Goal: Information Seeking & Learning: Learn about a topic

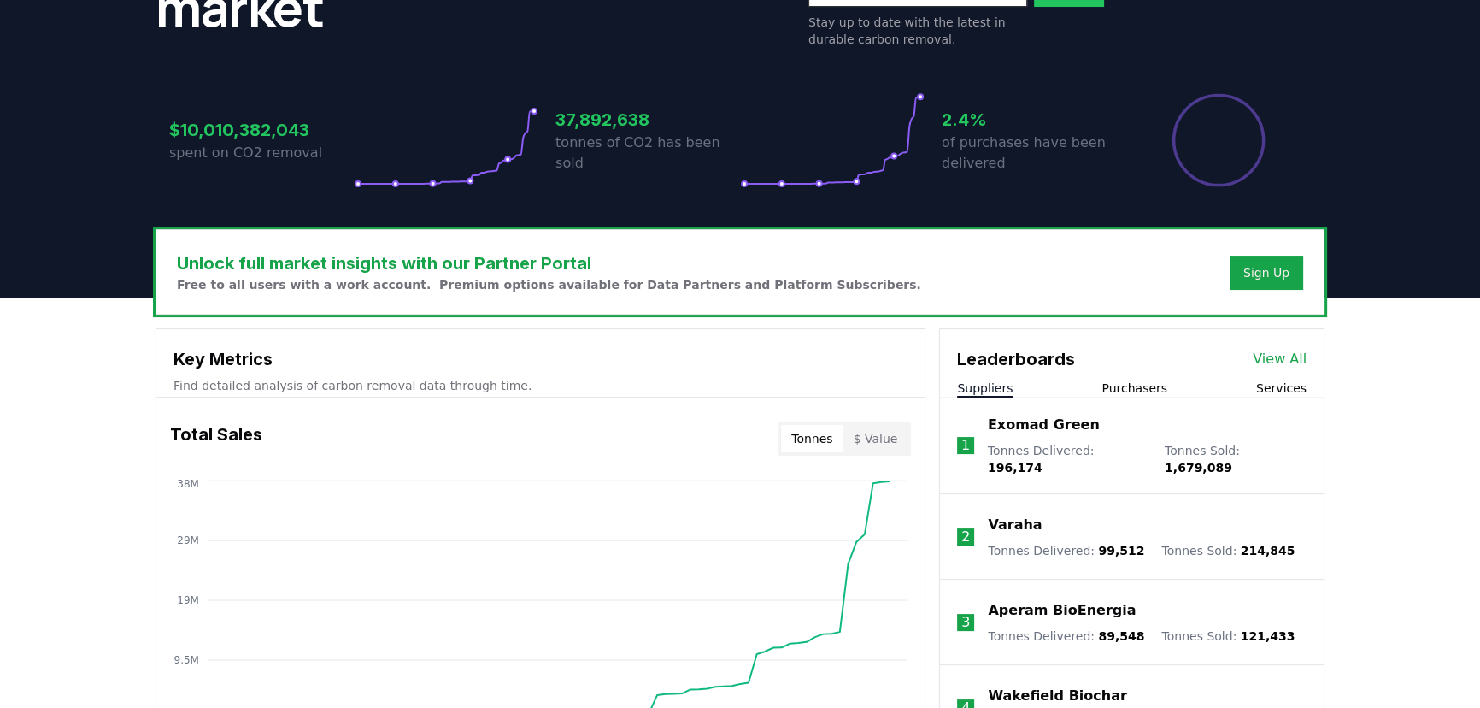
scroll to position [310, 0]
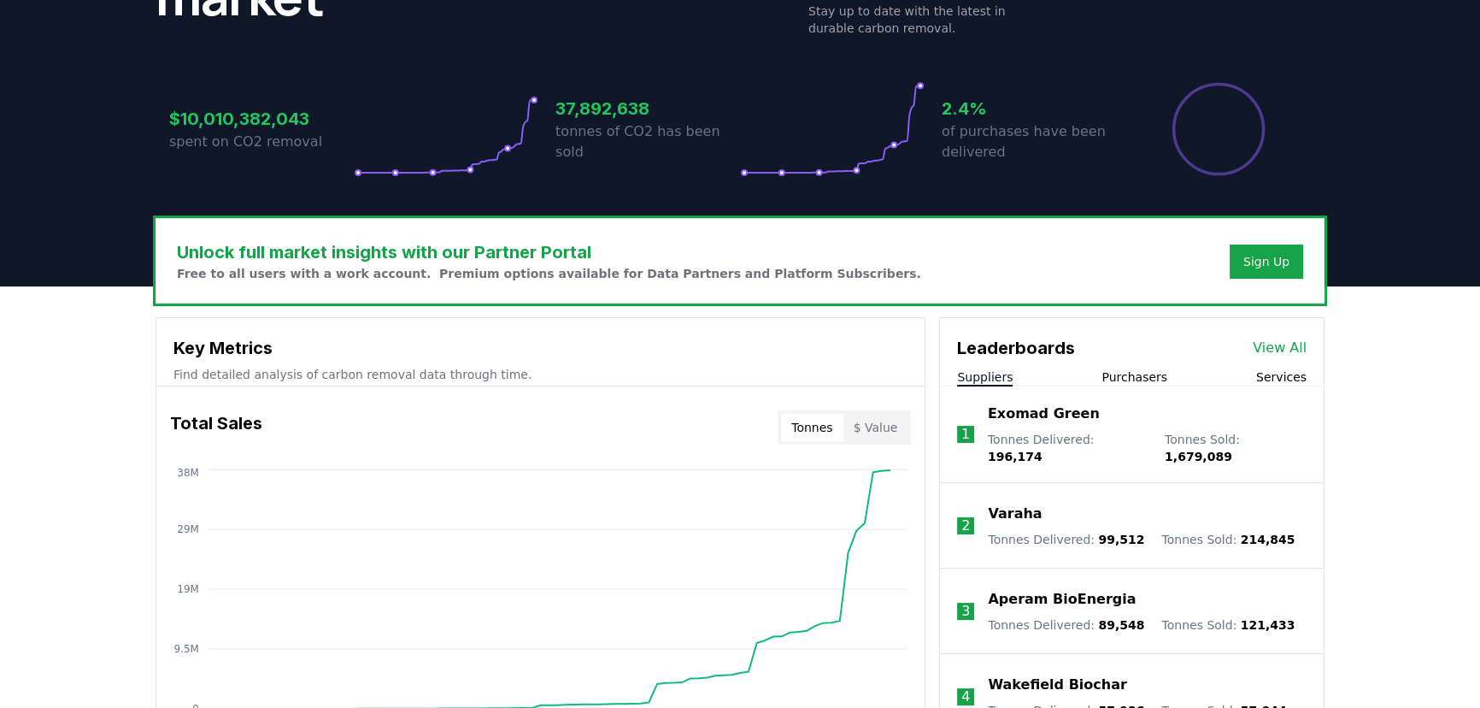
drag, startPoint x: 995, startPoint y: 126, endPoint x: 979, endPoint y: 110, distance: 22.4
click at [995, 126] on p "of purchases have been delivered" at bounding box center [1034, 141] width 185 height 41
click at [975, 107] on h3 "2.4%" at bounding box center [1034, 109] width 185 height 26
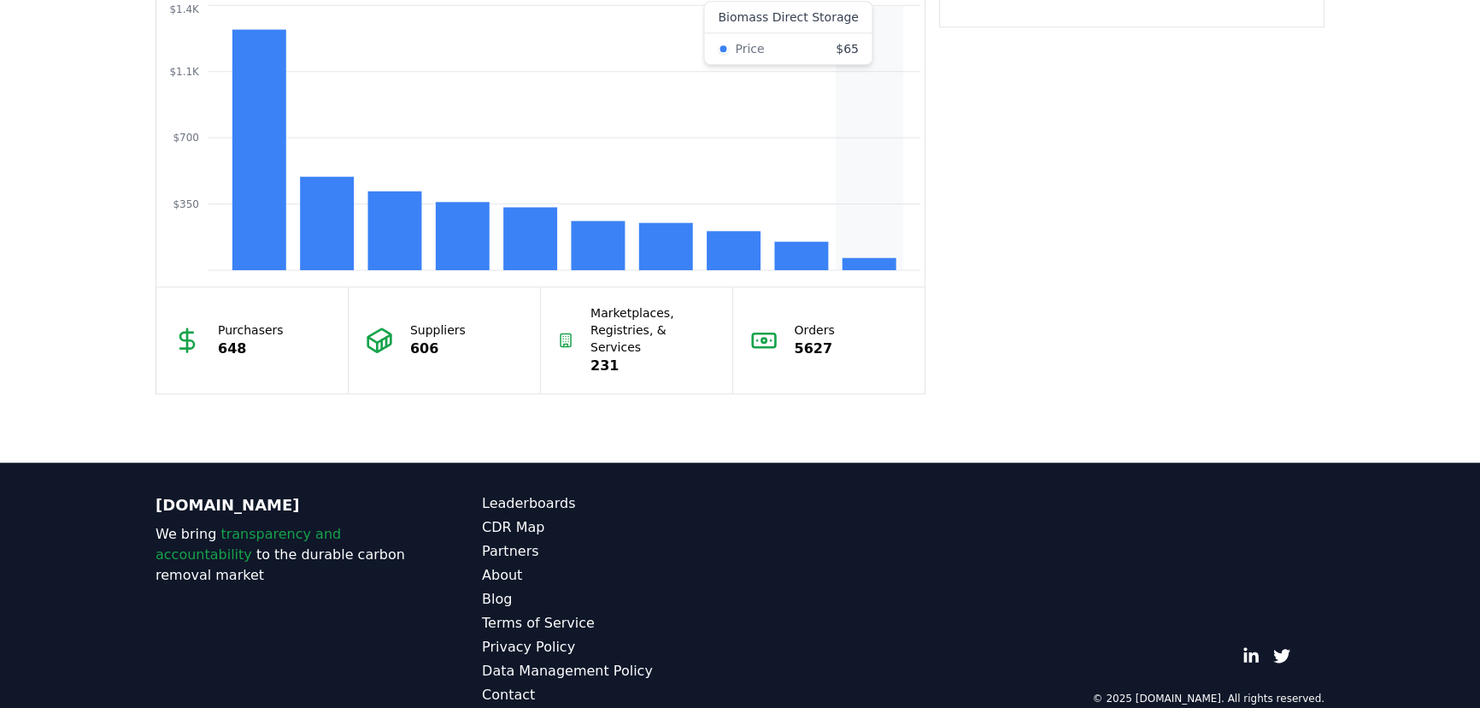
scroll to position [1513, 0]
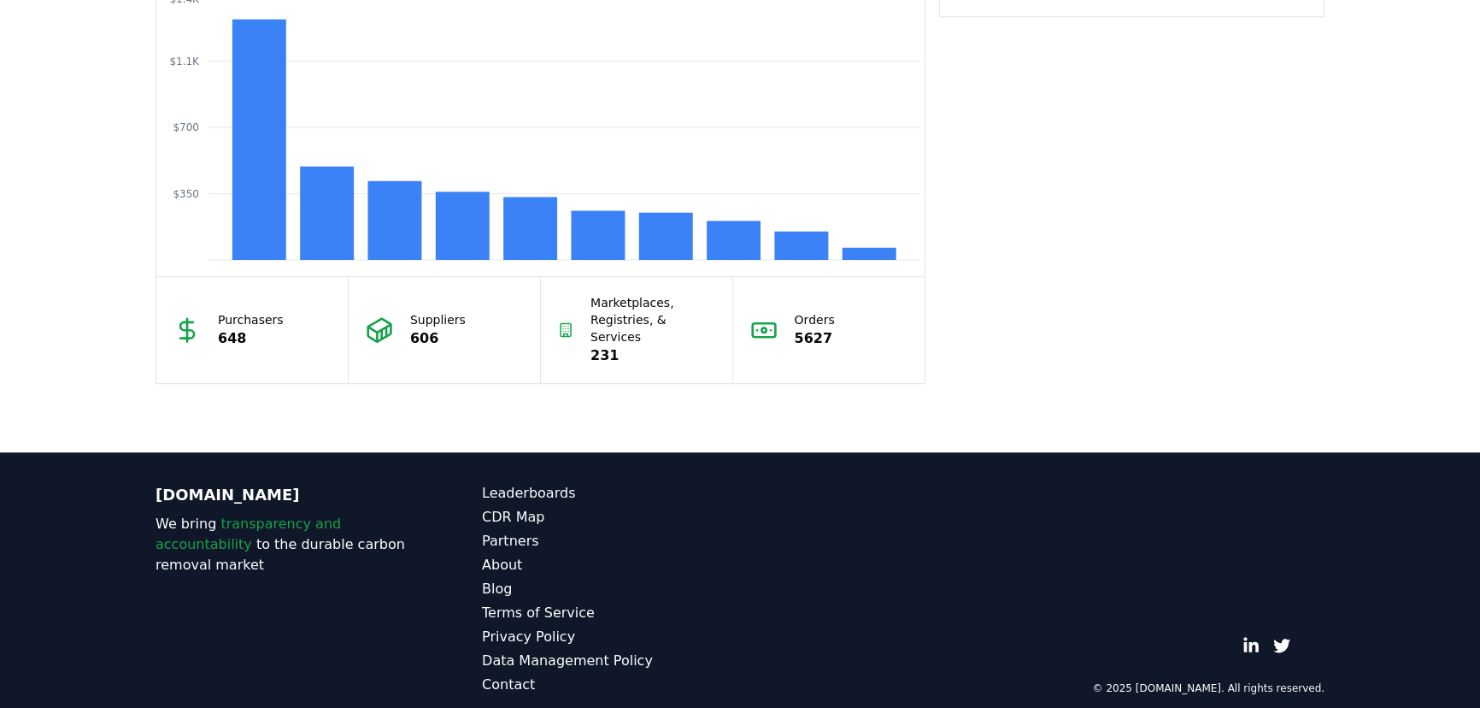
click at [243, 329] on p "648" at bounding box center [251, 338] width 66 height 21
drag, startPoint x: 207, startPoint y: 333, endPoint x: 273, endPoint y: 333, distance: 65.8
click at [273, 333] on div "Purchasers 648" at bounding box center [252, 330] width 192 height 106
click at [273, 333] on p "648" at bounding box center [251, 338] width 66 height 21
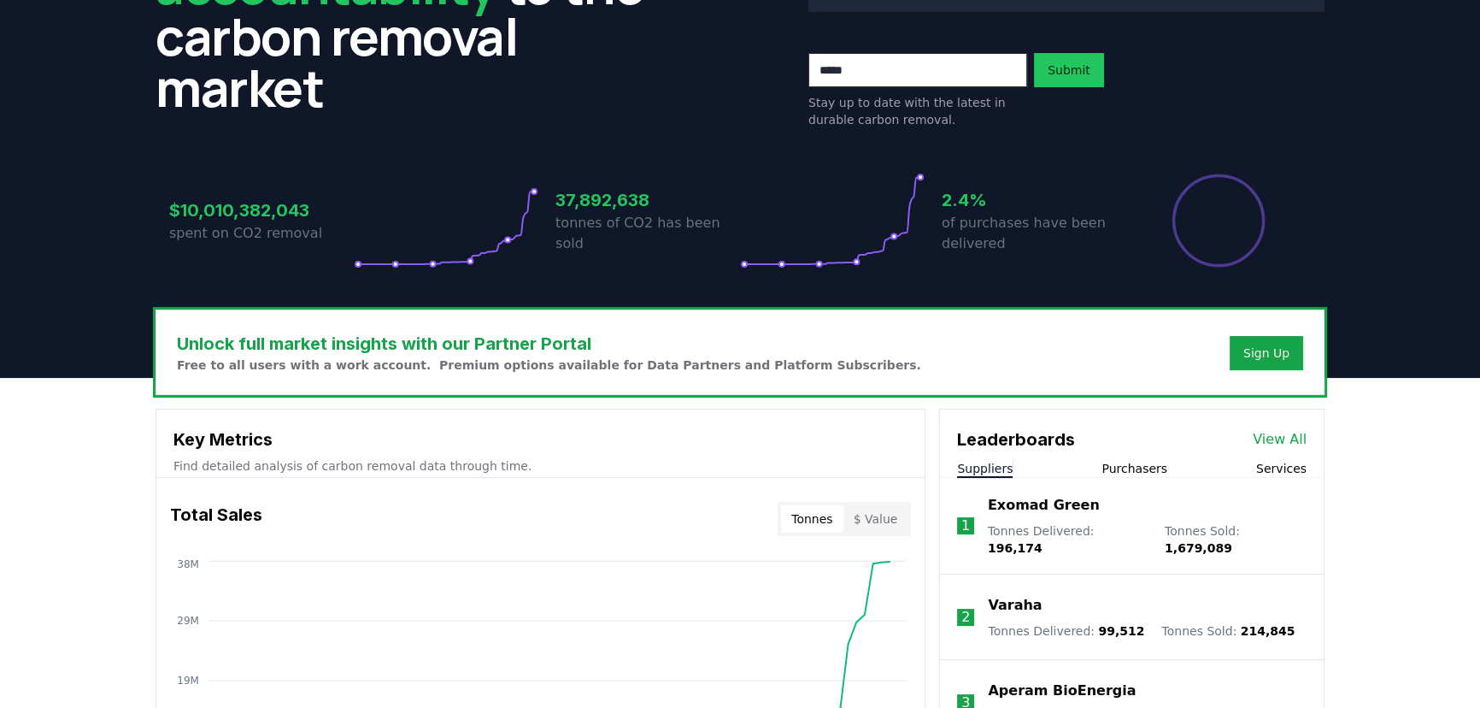
scroll to position [0, 0]
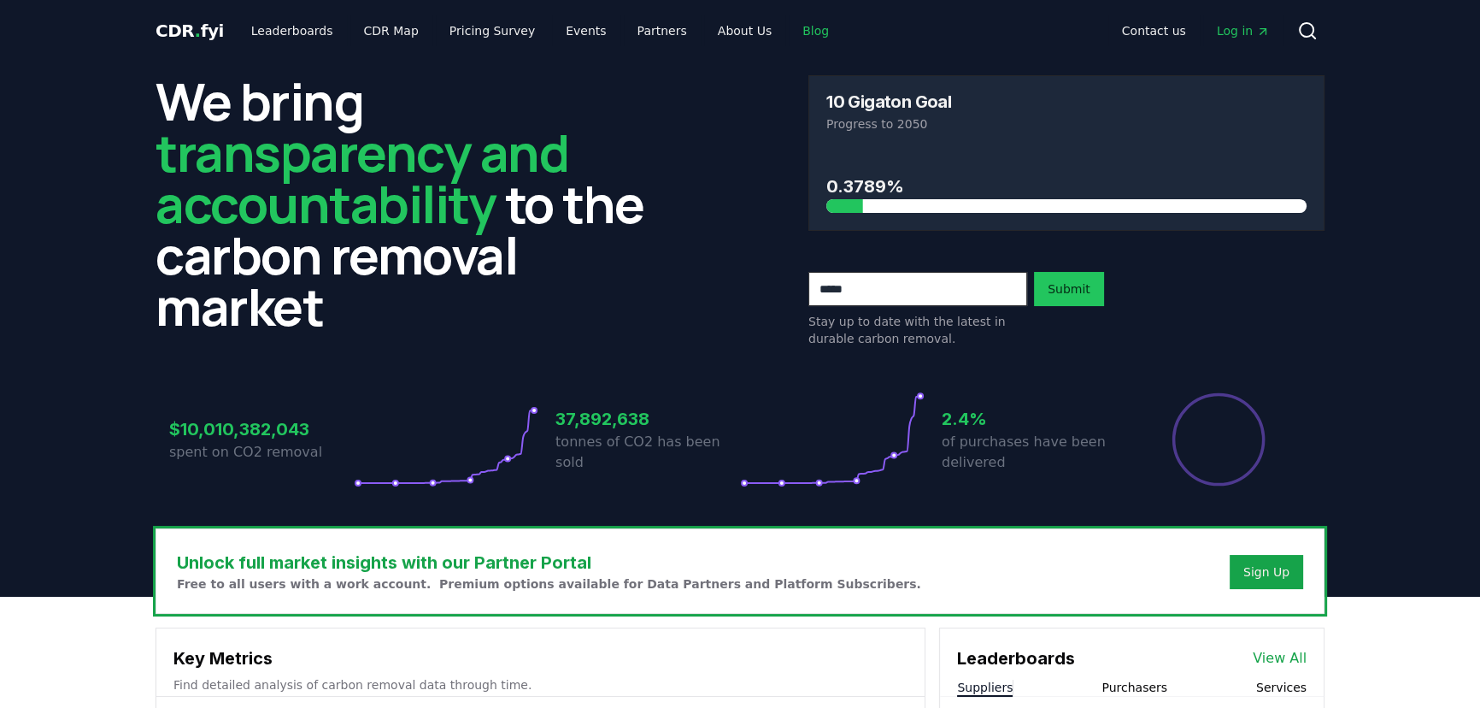
click at [793, 24] on link "Blog" at bounding box center [816, 30] width 54 height 31
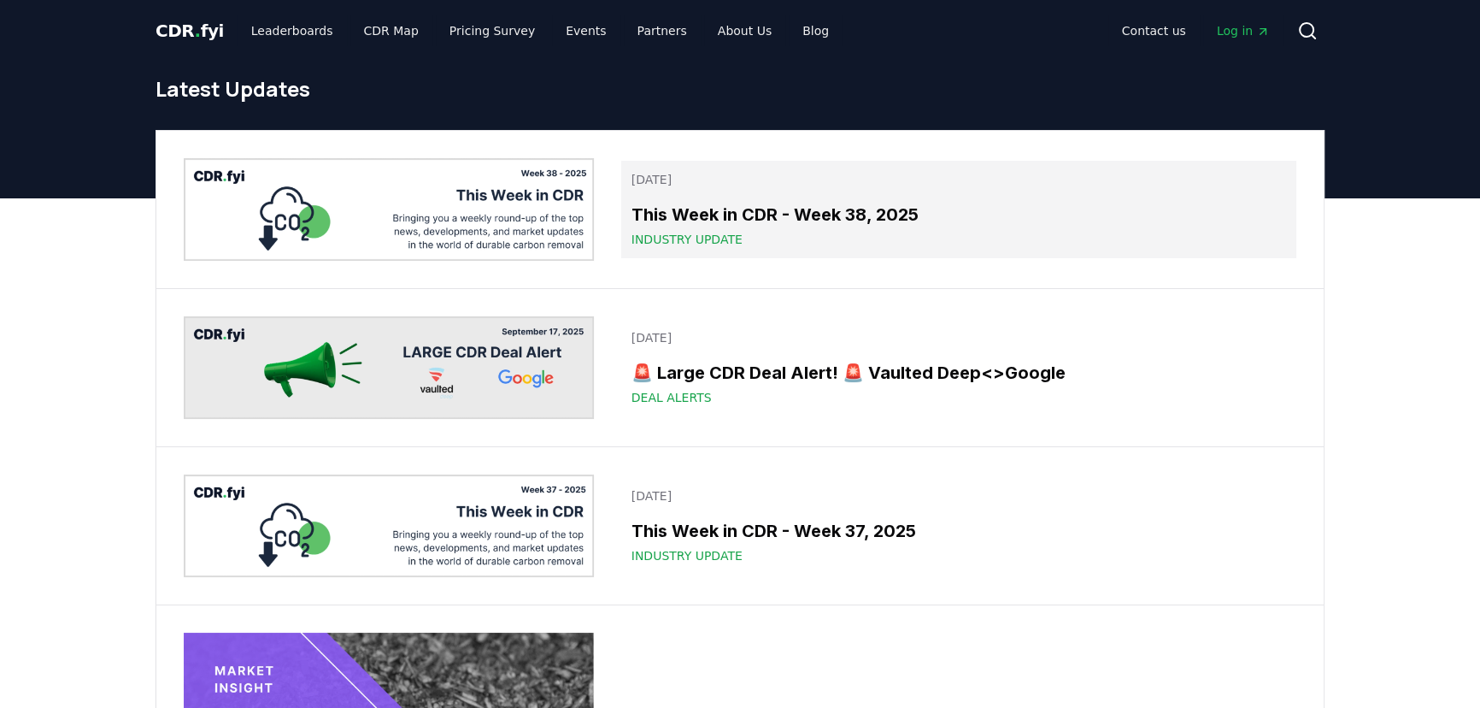
click at [805, 198] on link "September 19, 2025 This Week in CDR - Week 38, 2025 Industry Update" at bounding box center [958, 209] width 675 height 97
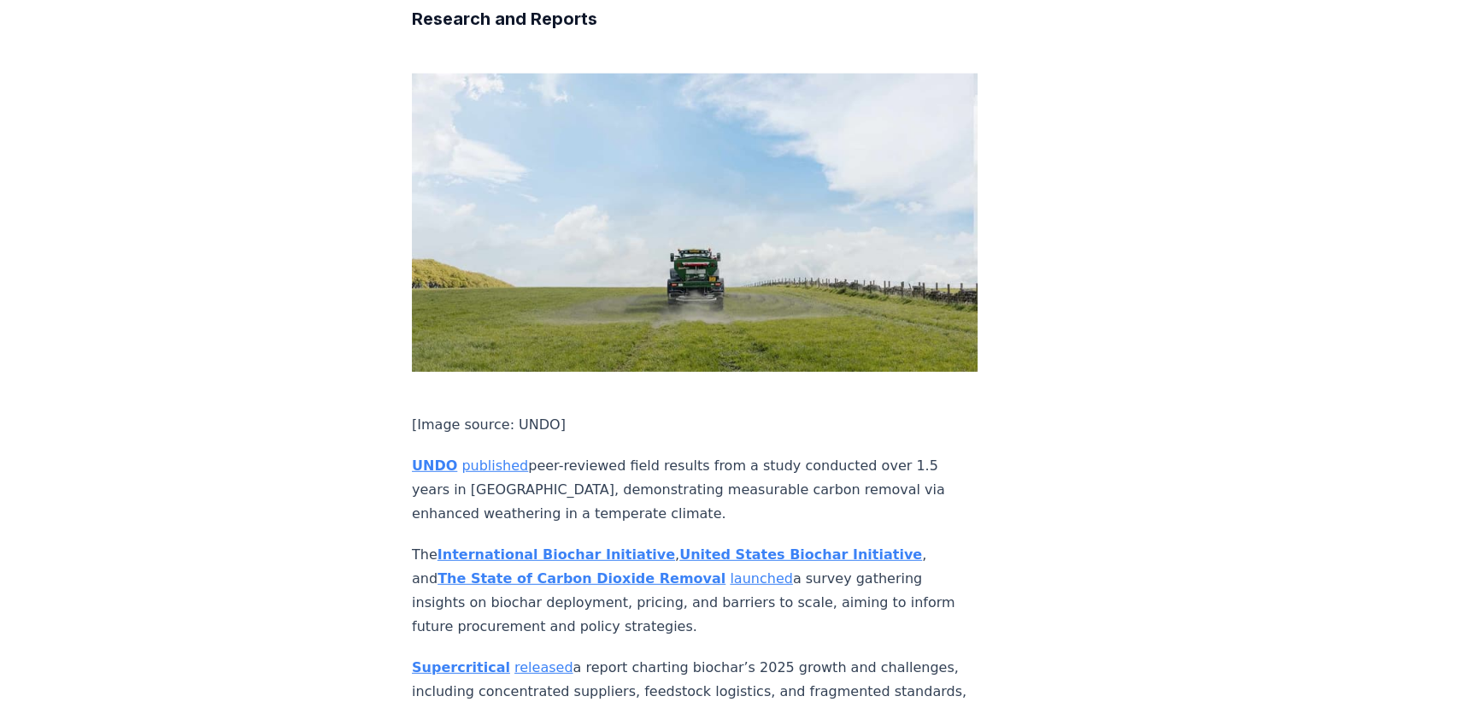
scroll to position [6059, 0]
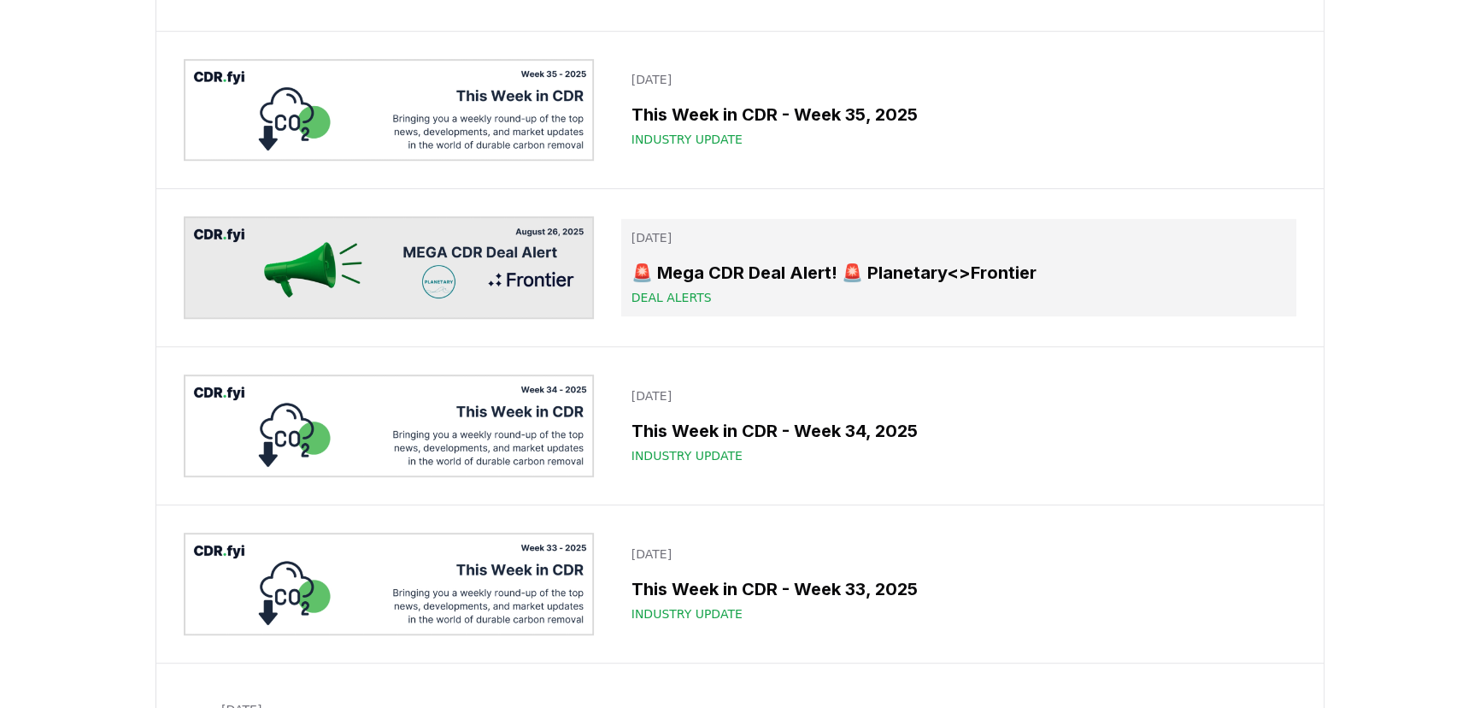
scroll to position [931, 0]
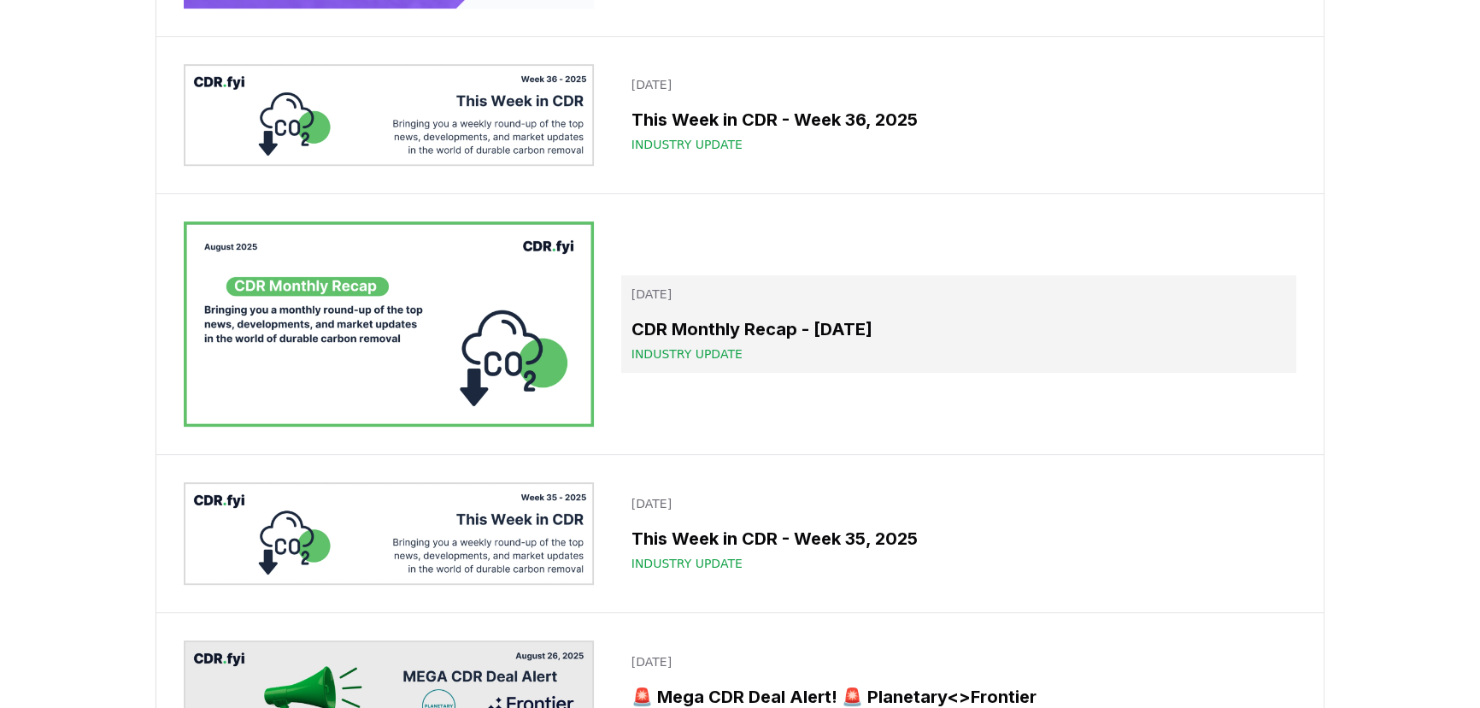
click at [710, 295] on p "September 04, 2025" at bounding box center [959, 293] width 655 height 17
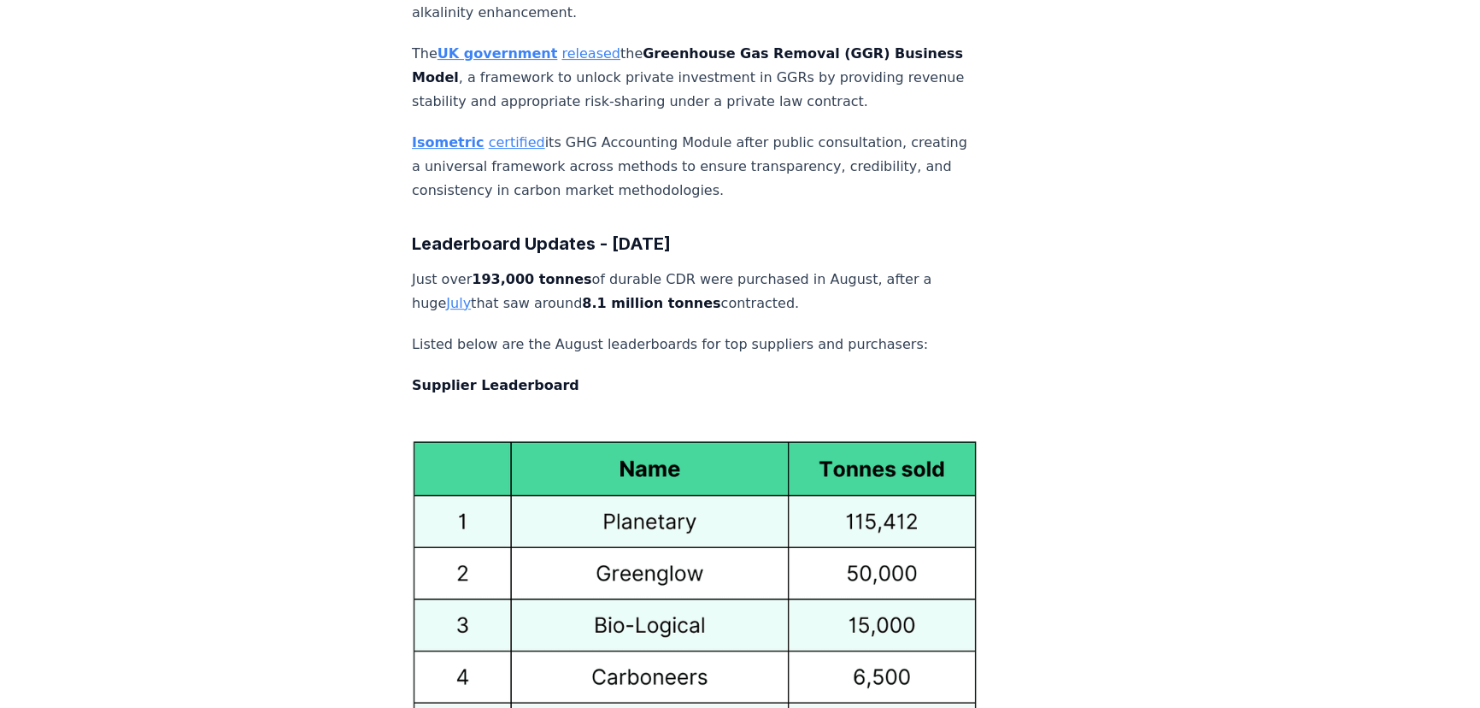
scroll to position [9089, 0]
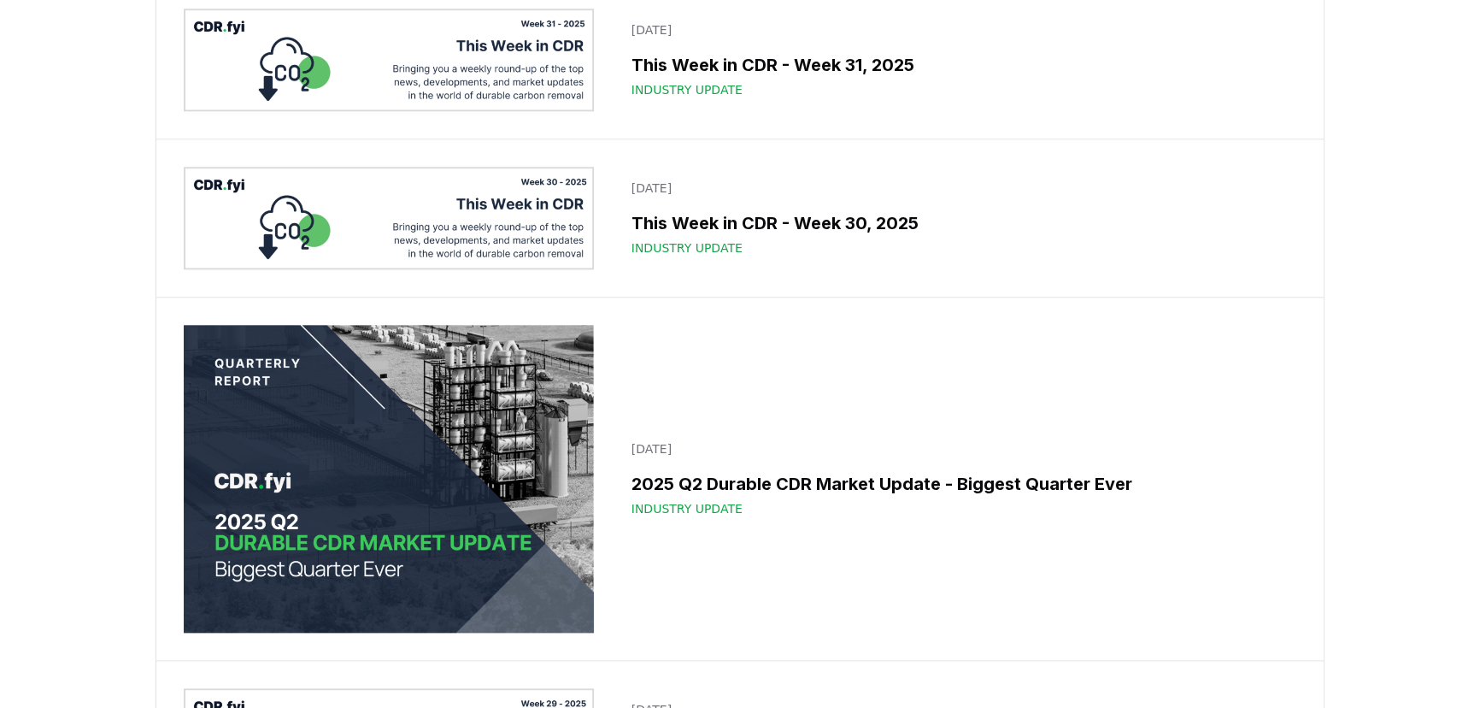
scroll to position [2408, 0]
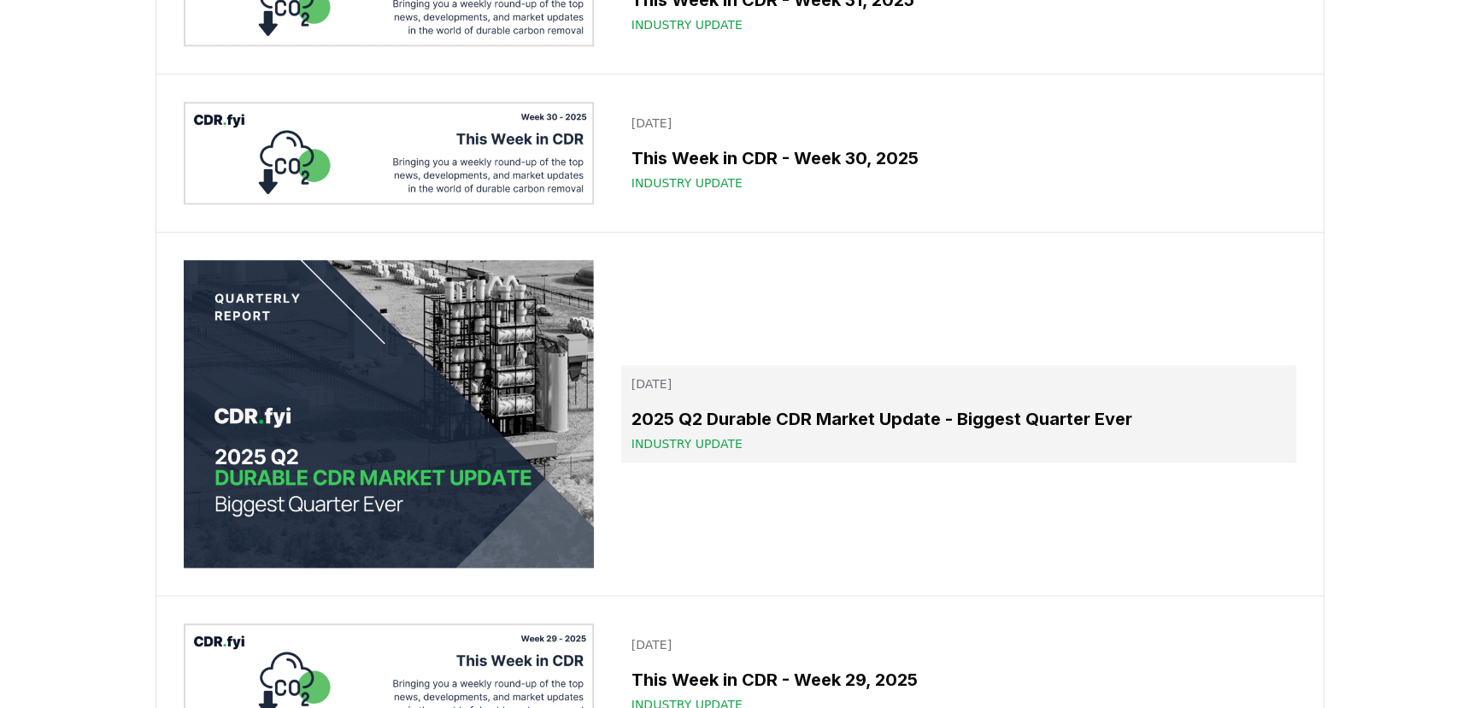
click at [683, 392] on p "July 24, 2025" at bounding box center [959, 383] width 655 height 17
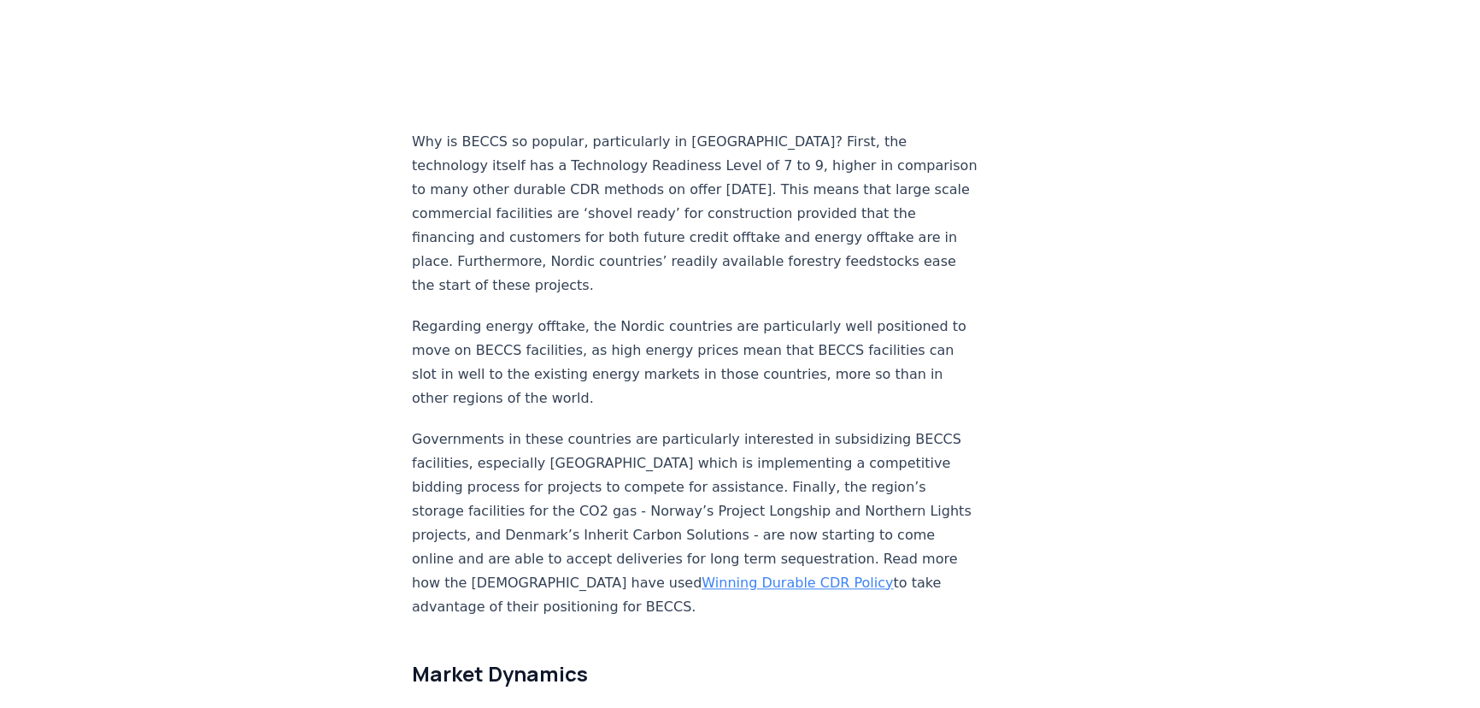
scroll to position [2175, 0]
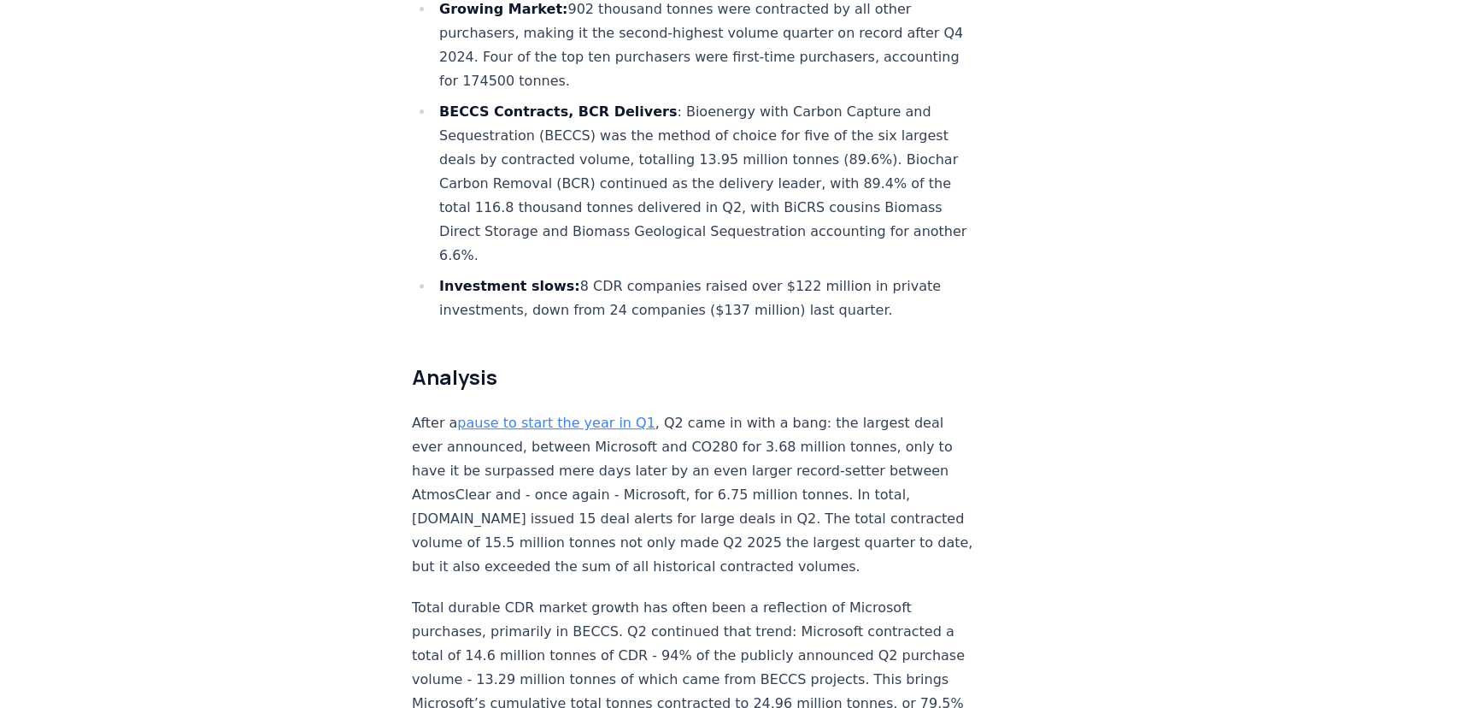
scroll to position [931, 0]
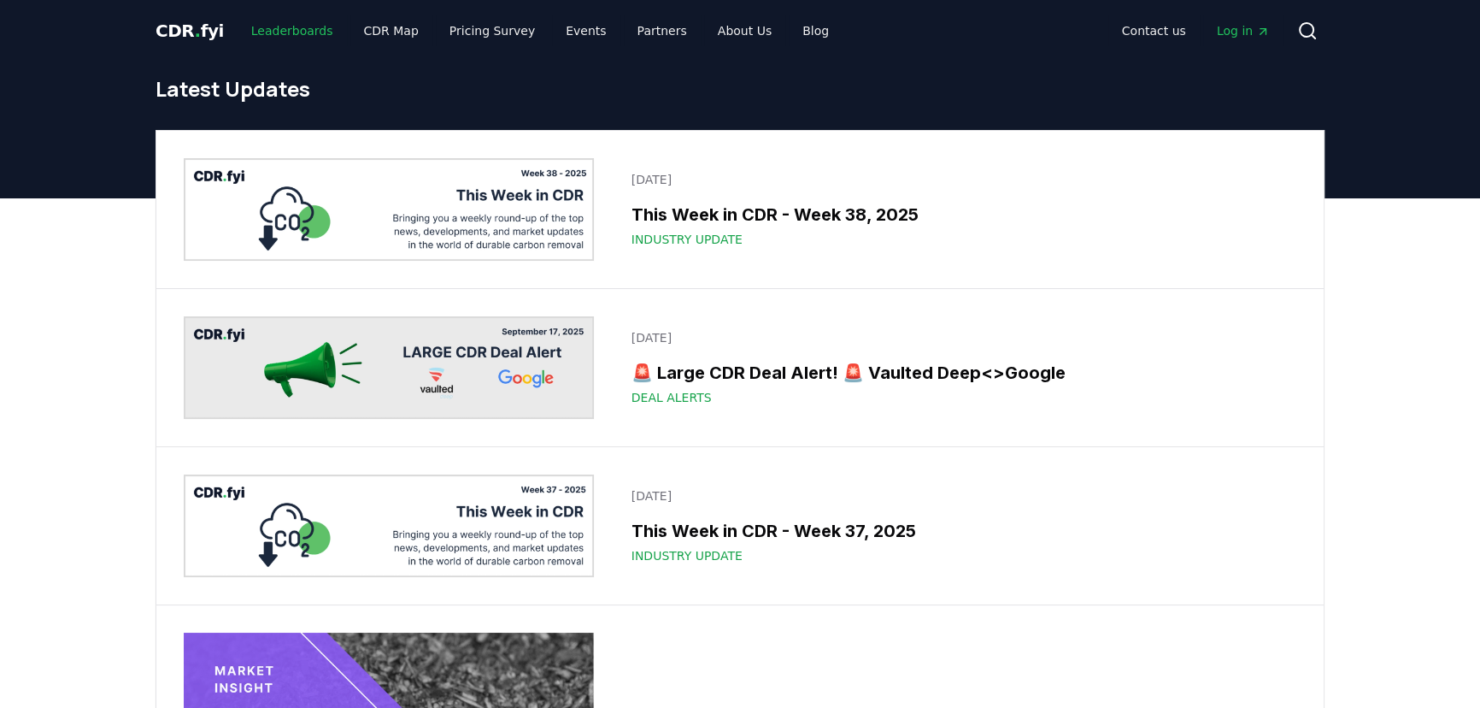
click at [278, 34] on link "Leaderboards" at bounding box center [292, 30] width 109 height 31
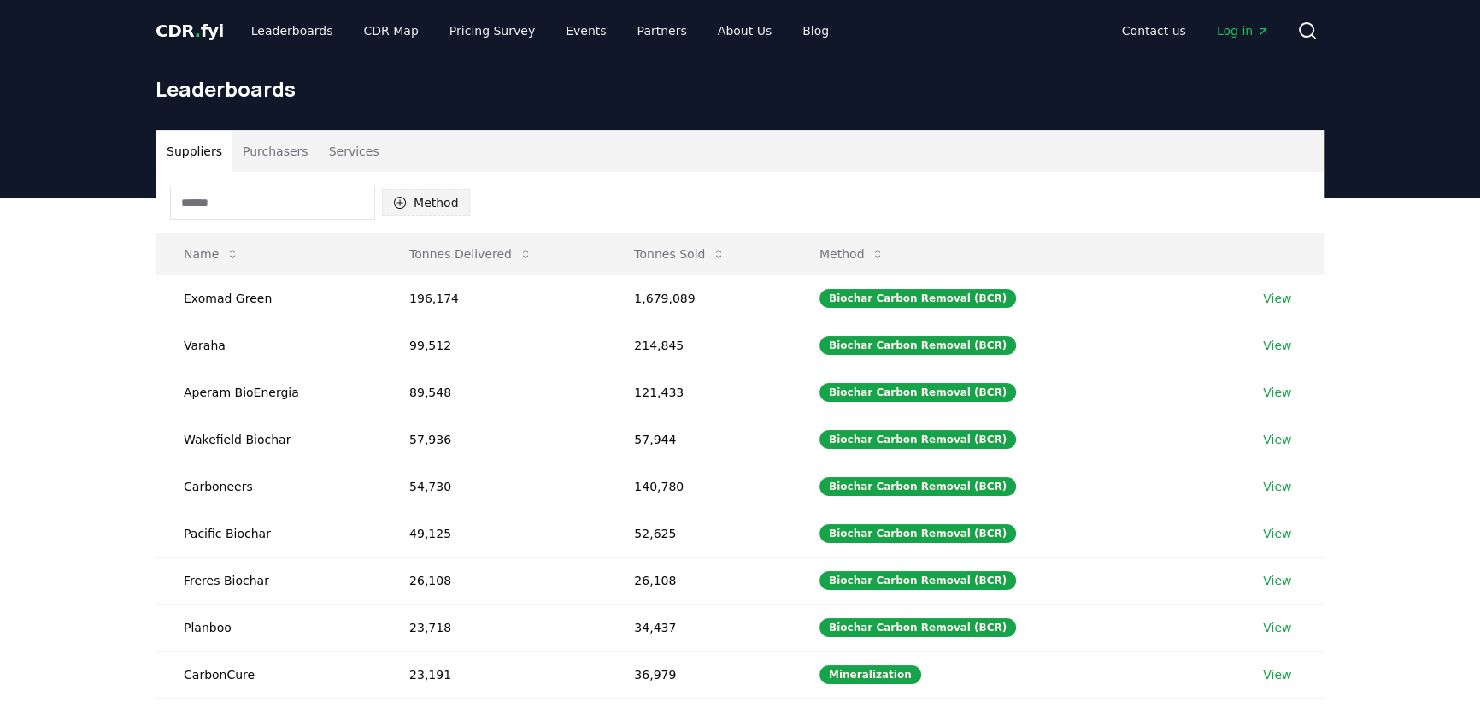
click at [411, 193] on button "Method" at bounding box center [426, 202] width 88 height 27
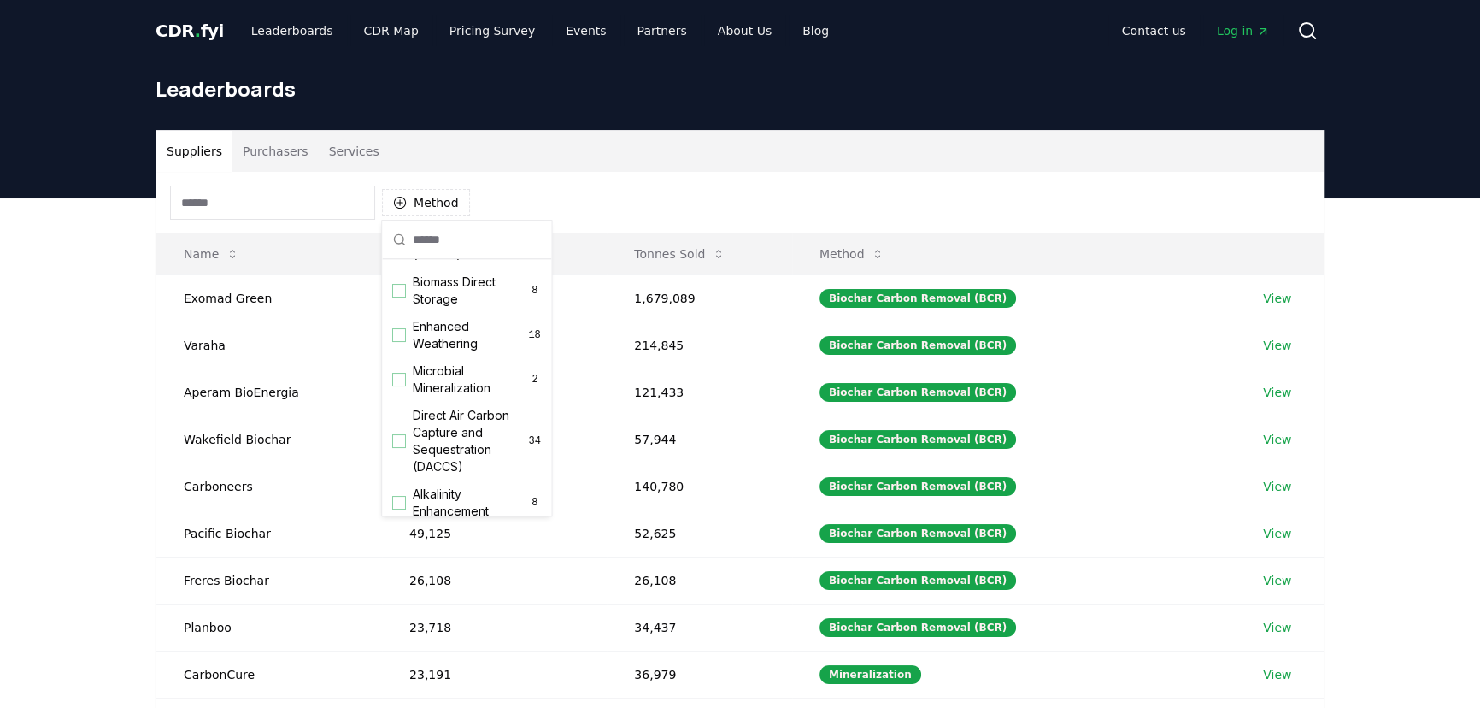
scroll to position [271, 0]
click at [404, 444] on div "Suggestions" at bounding box center [399, 438] width 14 height 14
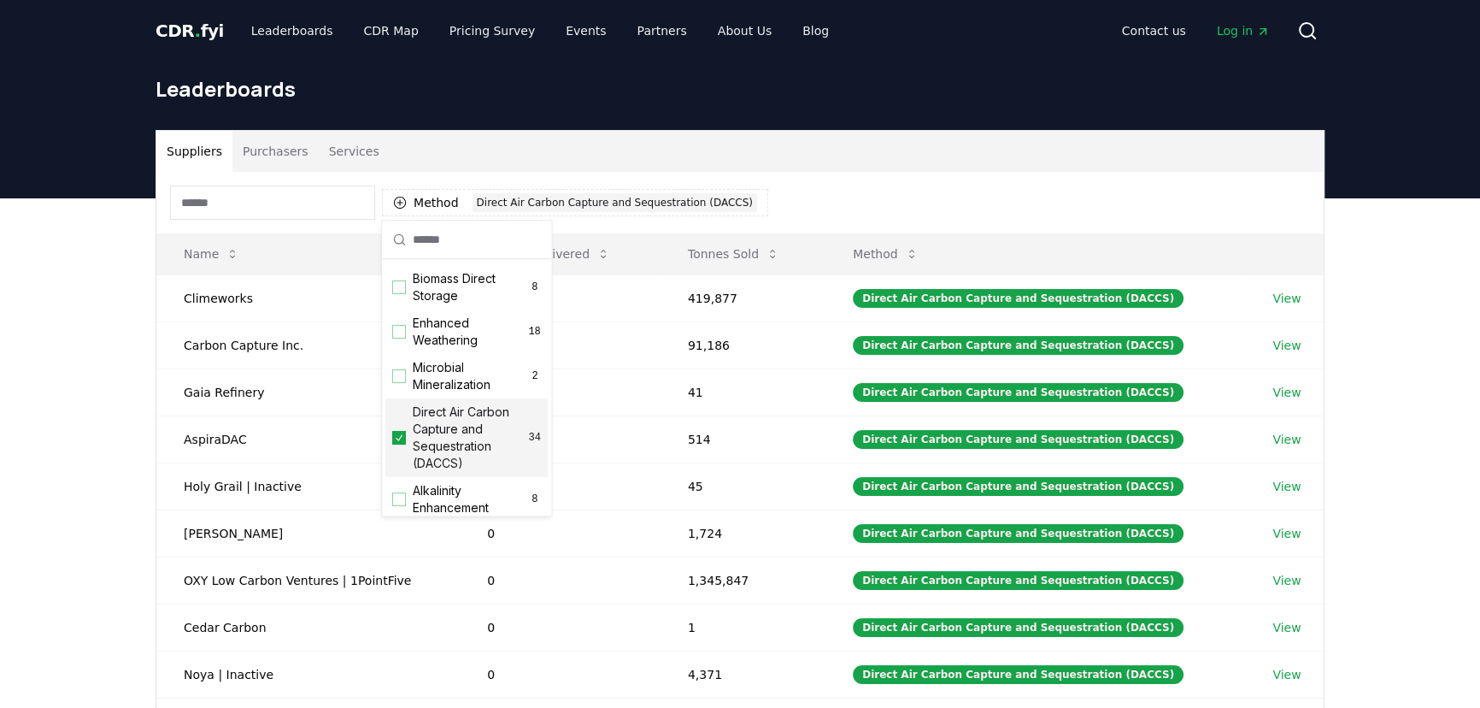
click at [77, 484] on div "Suppliers Purchasers Services Method 1 Direct Air Carbon Capture and Sequestrat…" at bounding box center [740, 540] width 1480 height 684
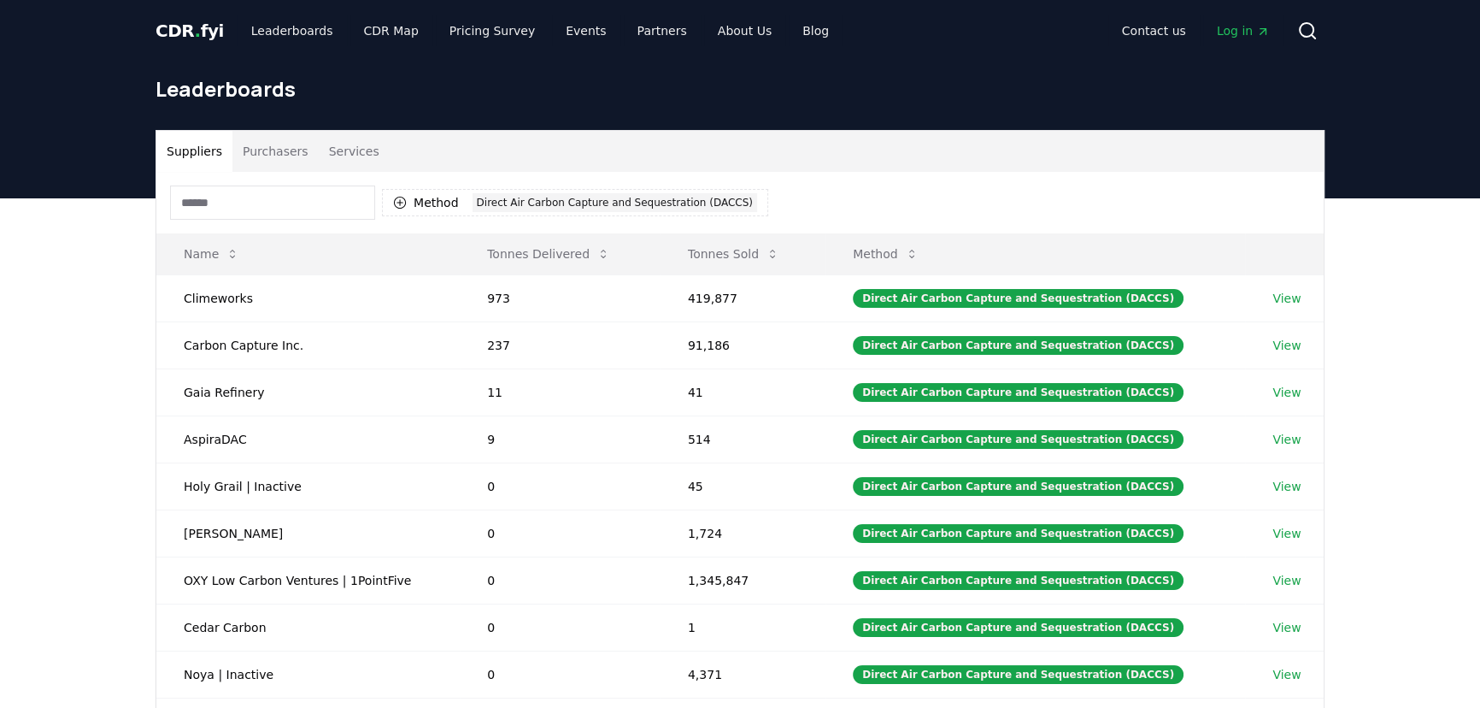
click at [268, 157] on button "Purchasers" at bounding box center [275, 151] width 86 height 41
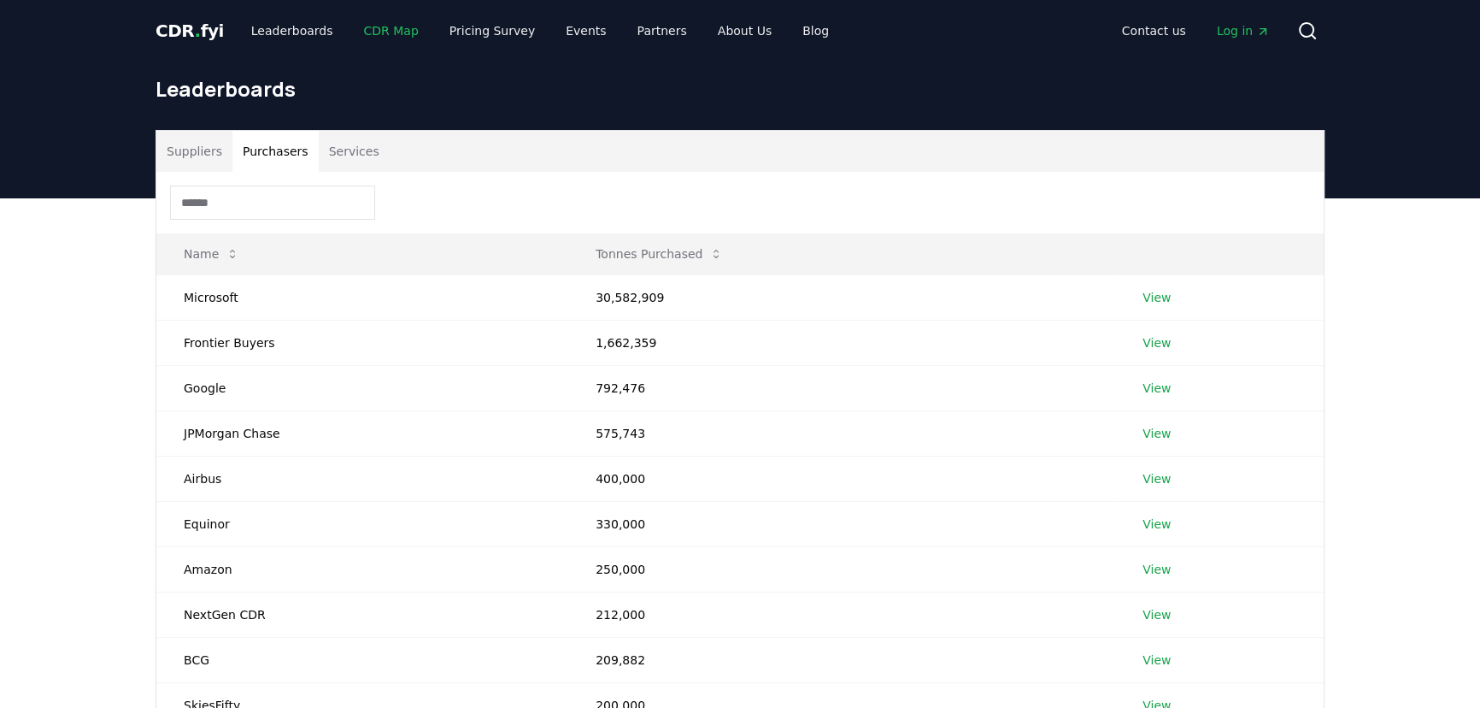
click at [361, 32] on link "CDR Map" at bounding box center [391, 30] width 82 height 31
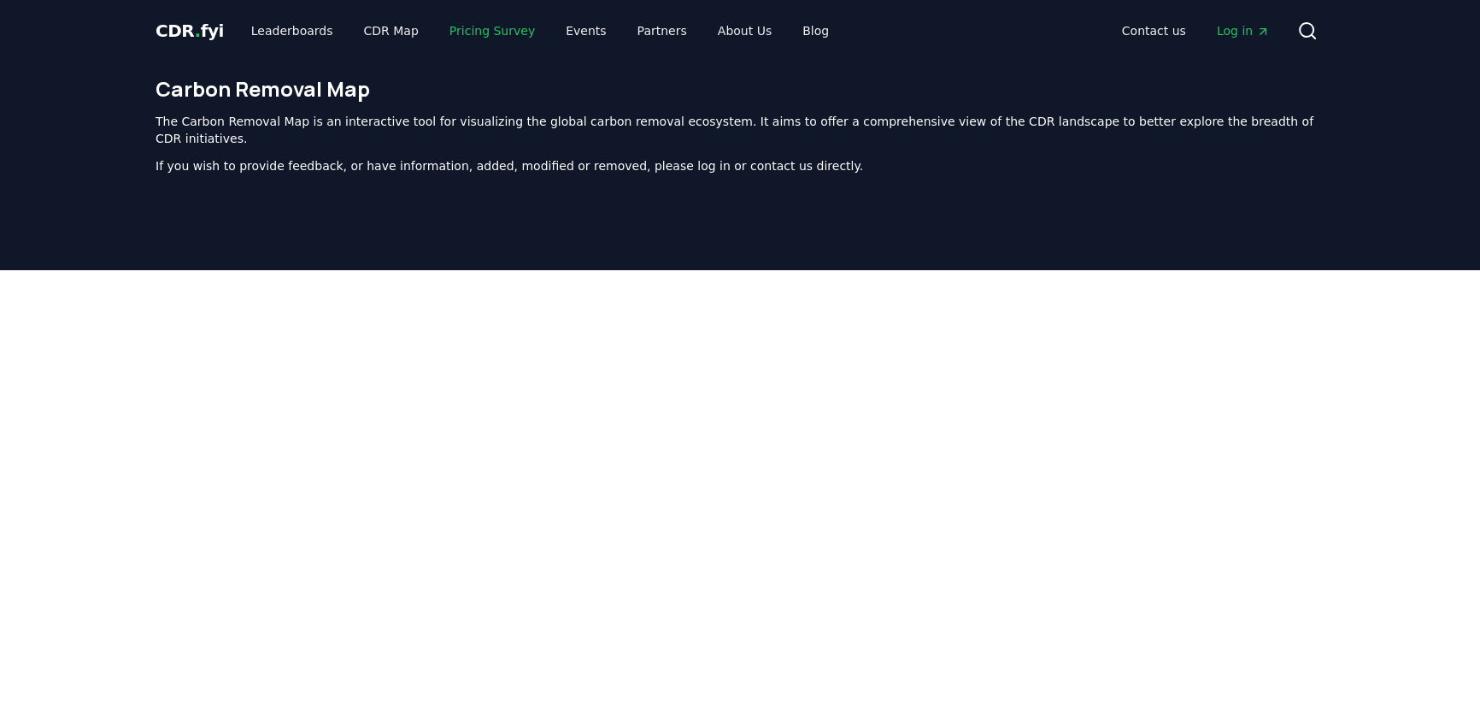
click at [473, 28] on link "Pricing Survey" at bounding box center [492, 30] width 113 height 31
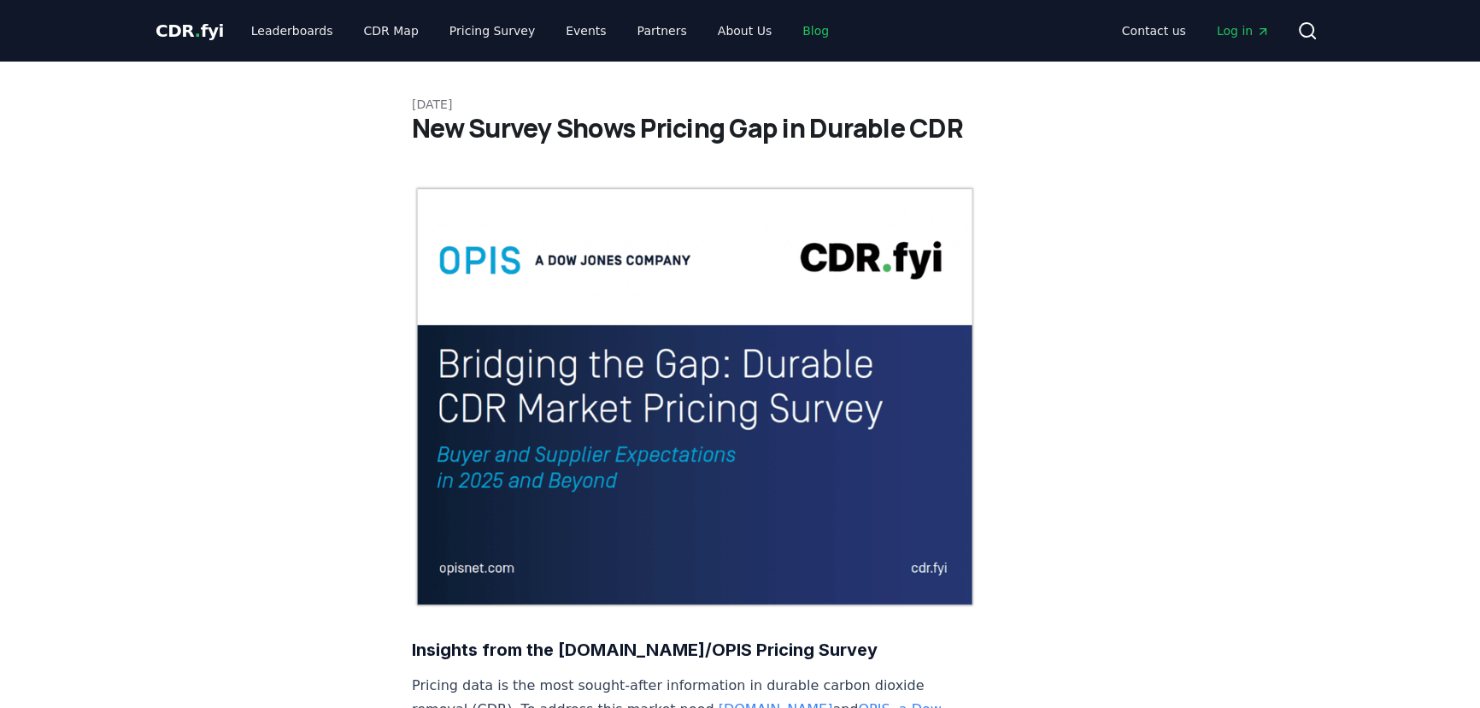
click at [789, 28] on link "Blog" at bounding box center [816, 30] width 54 height 31
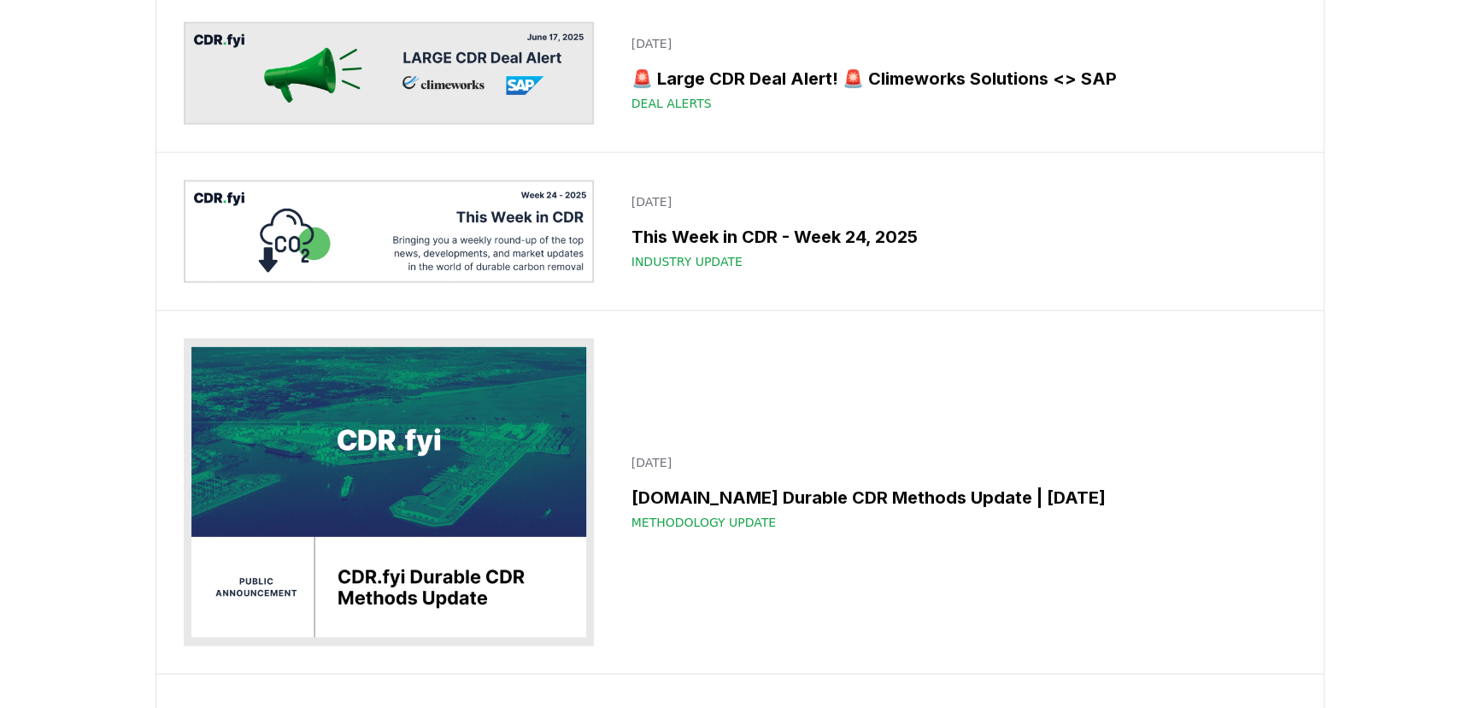
scroll to position [5127, 0]
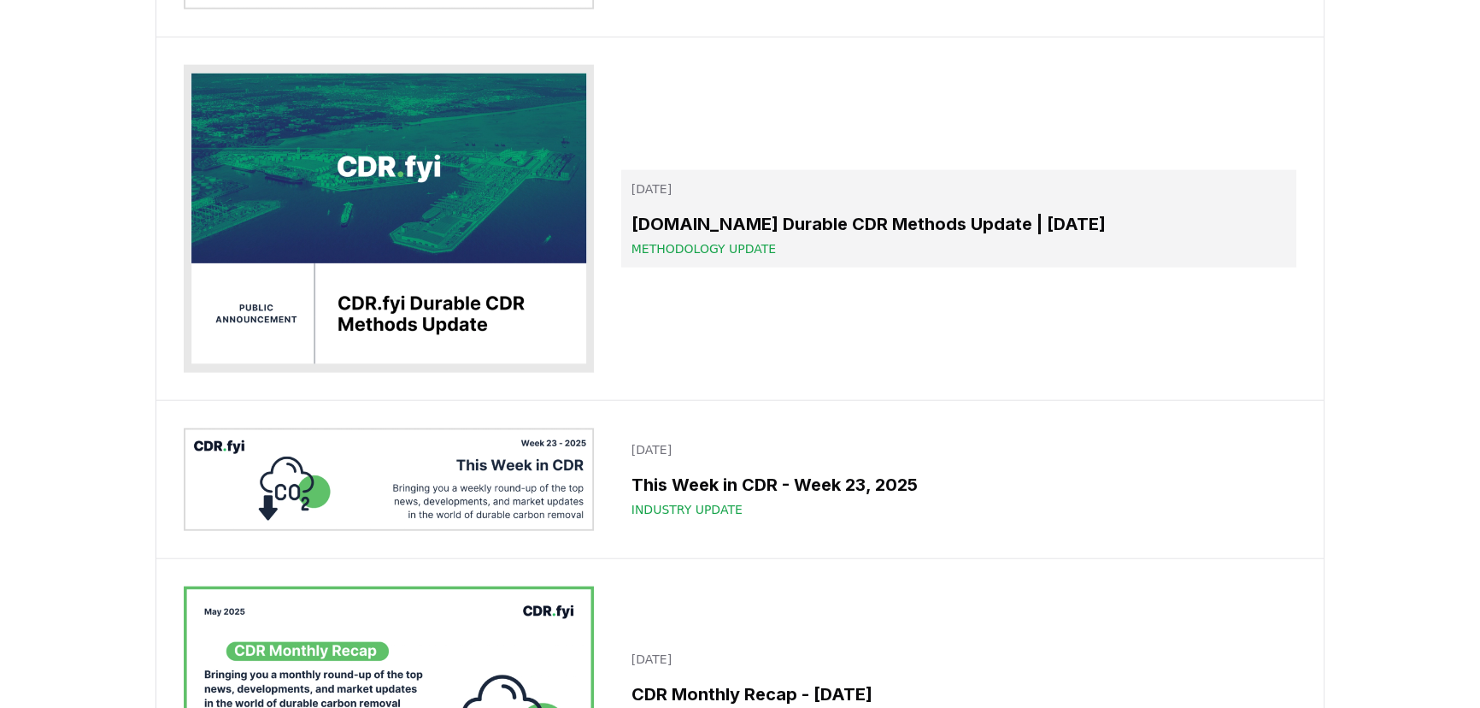
click at [635, 267] on link "June 13, 2025 CDR.fyi Durable CDR Methods Update | June 2025 Methodology Update" at bounding box center [958, 218] width 675 height 97
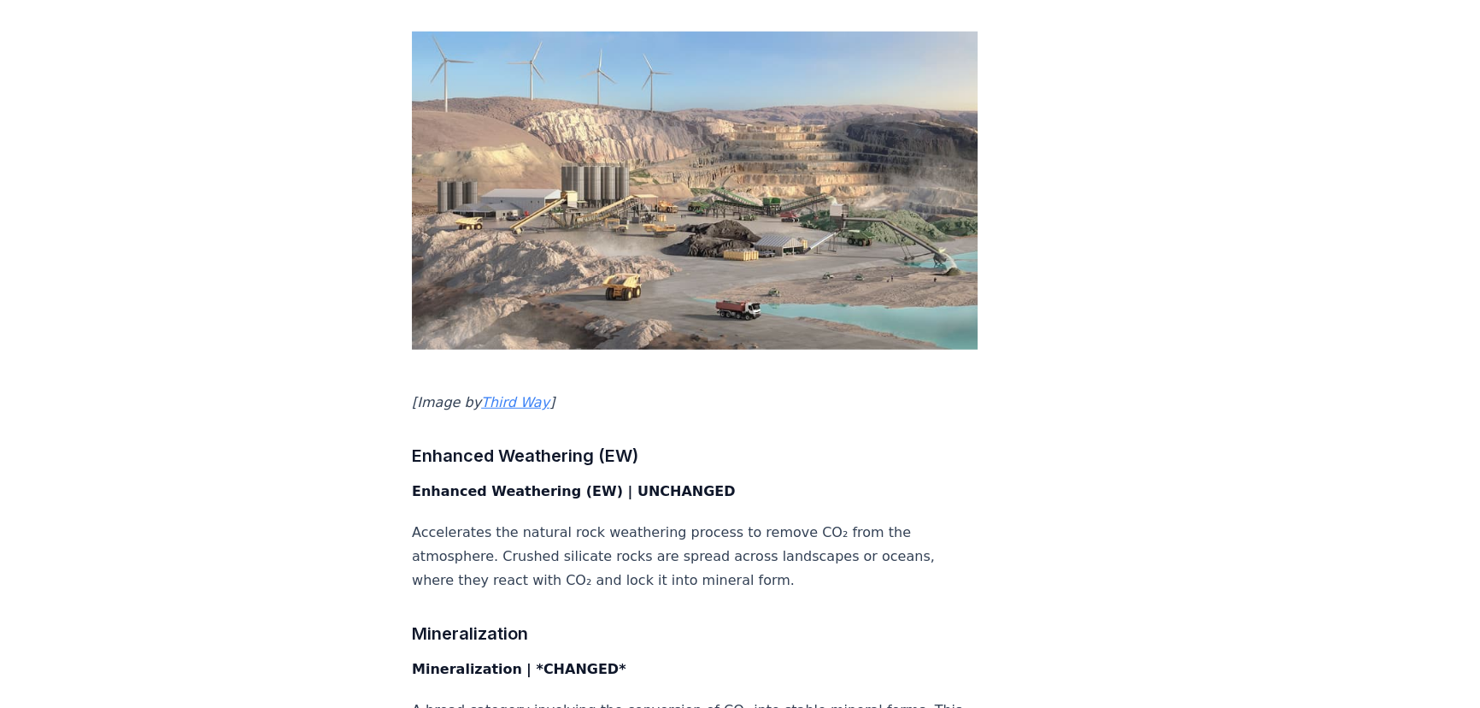
scroll to position [6059, 0]
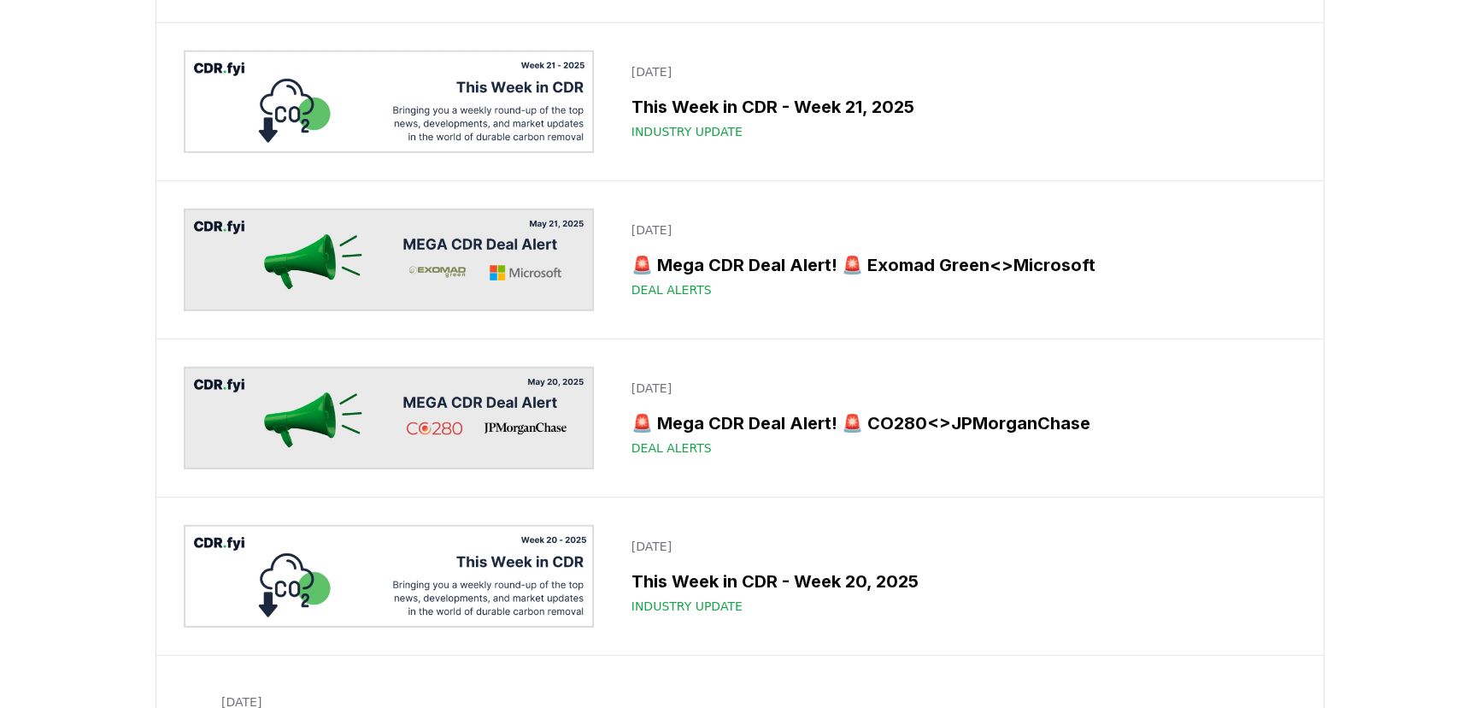
scroll to position [5982, 0]
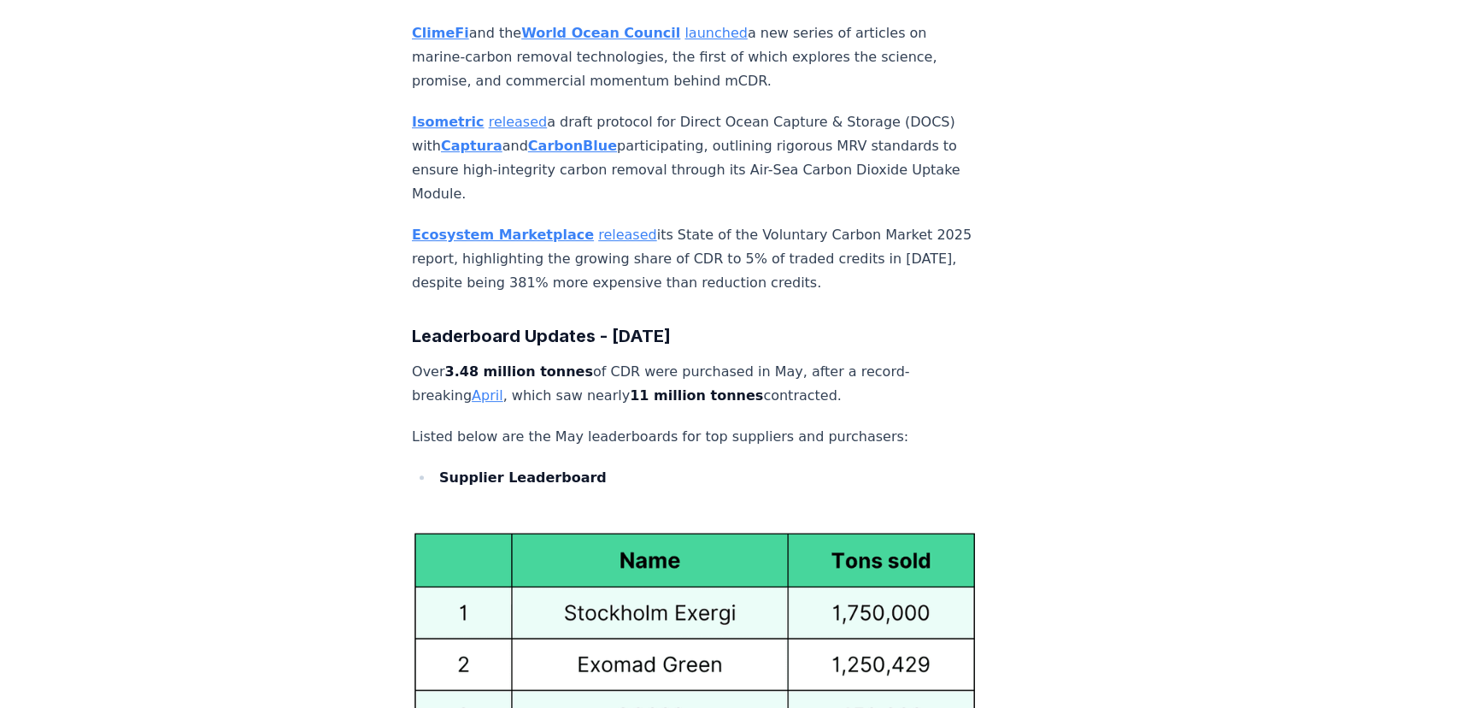
scroll to position [8933, 0]
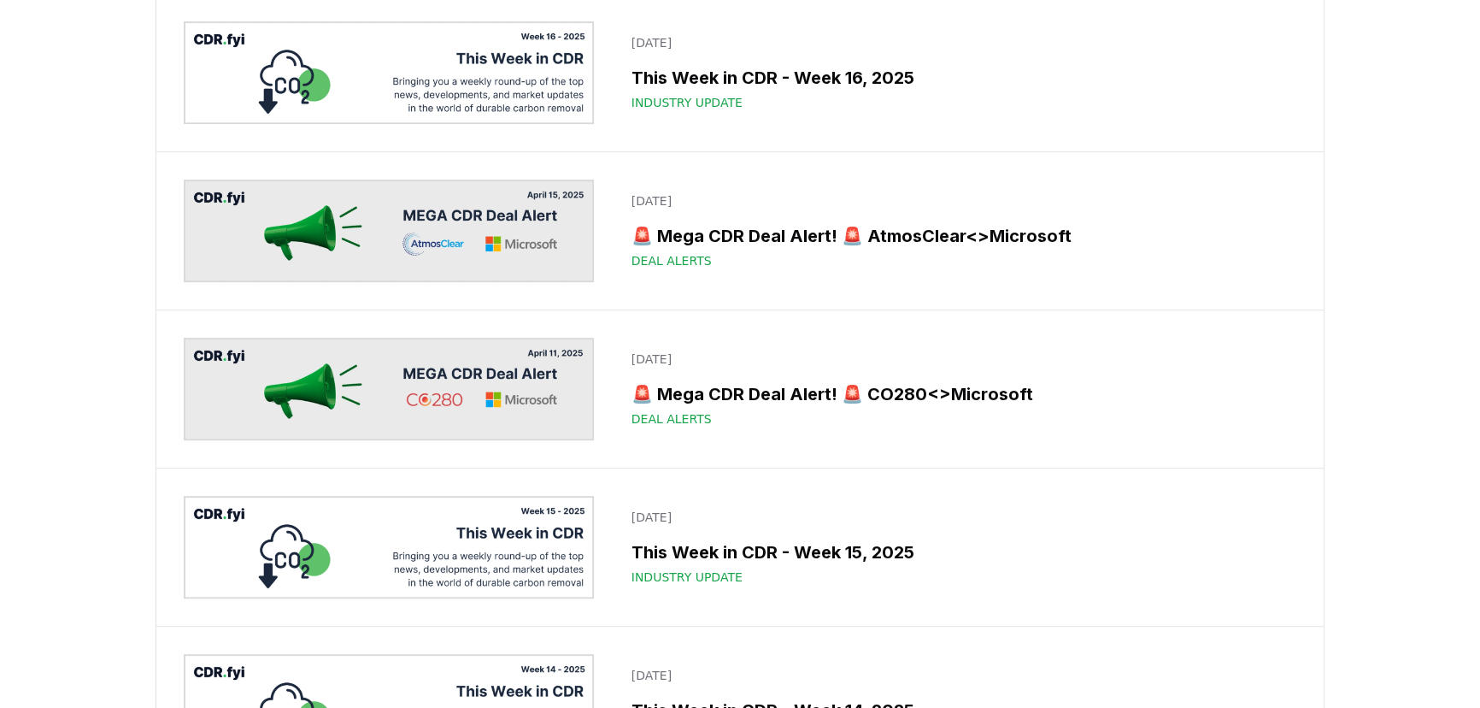
scroll to position [9011, 0]
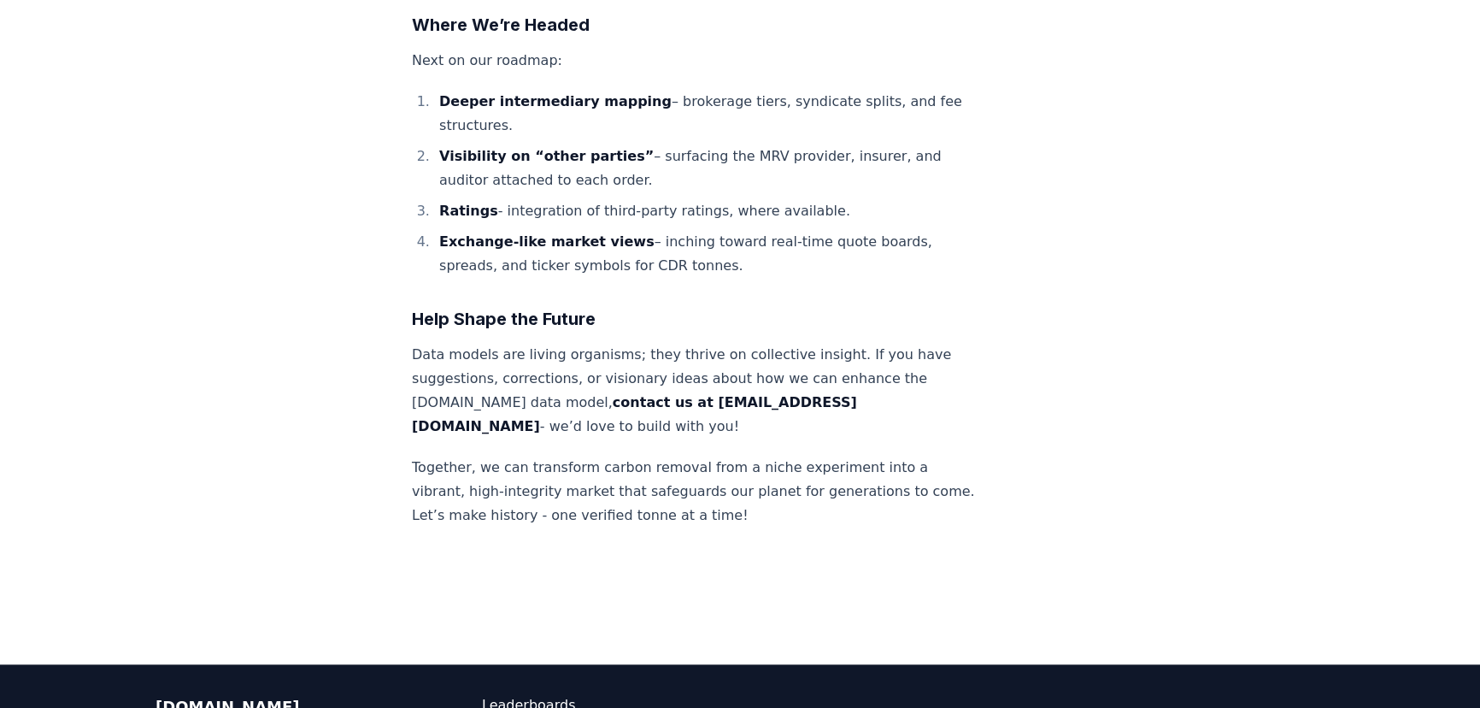
scroll to position [2016, 0]
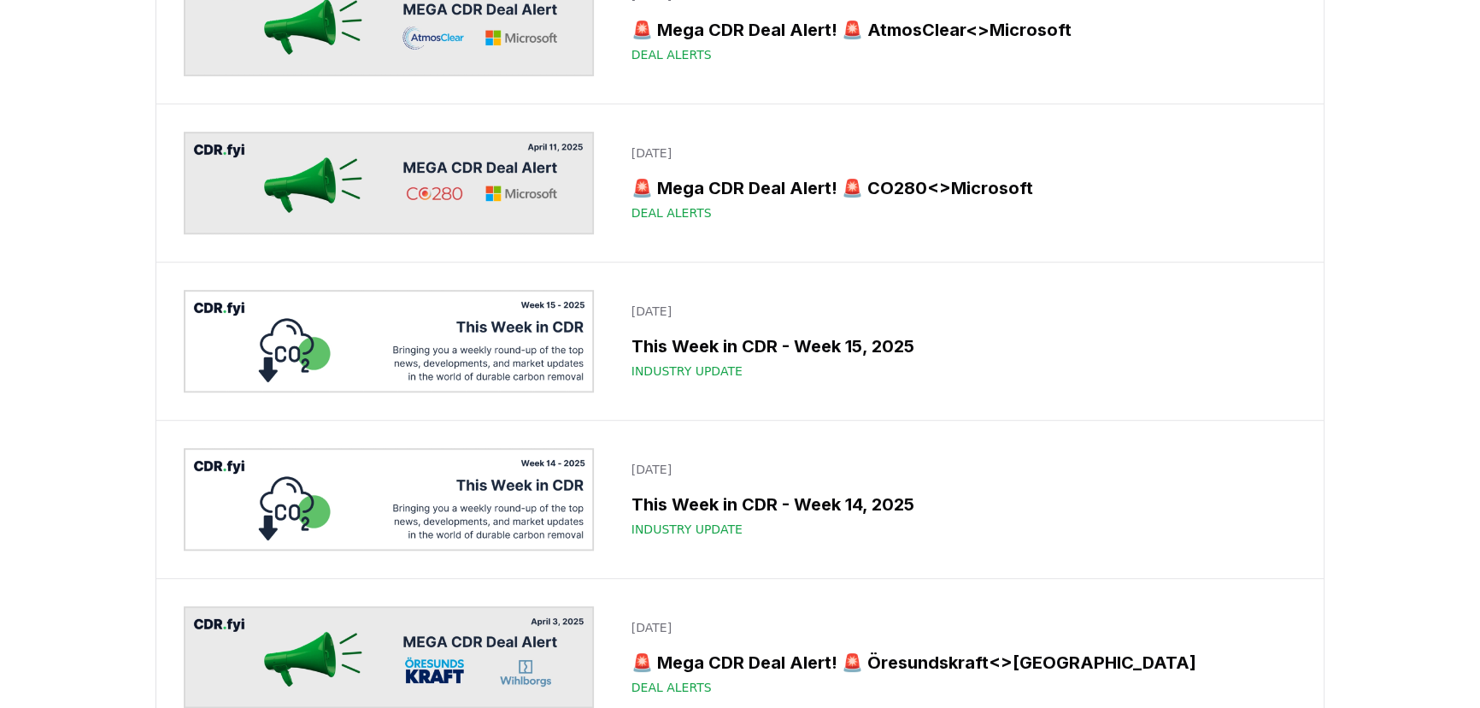
scroll to position [9555, 0]
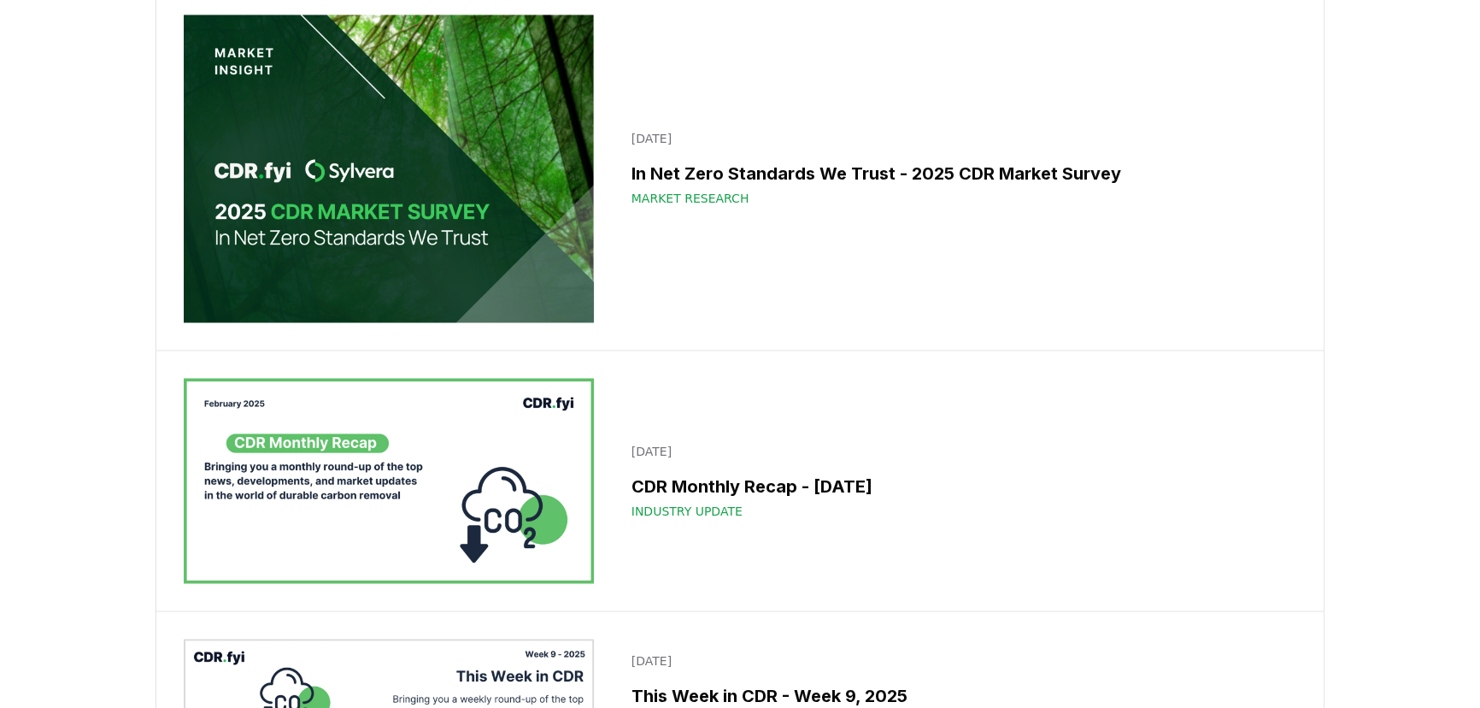
scroll to position [12254, 0]
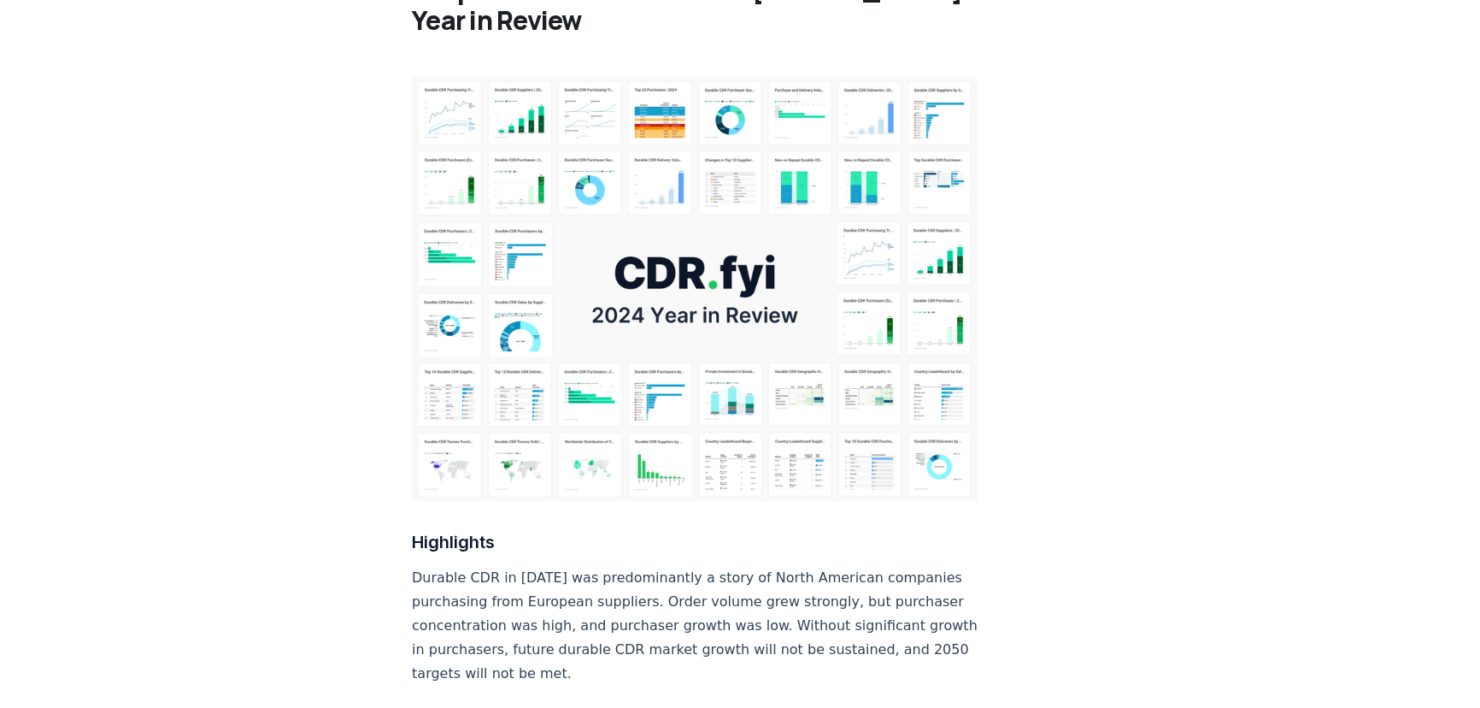
scroll to position [621, 0]
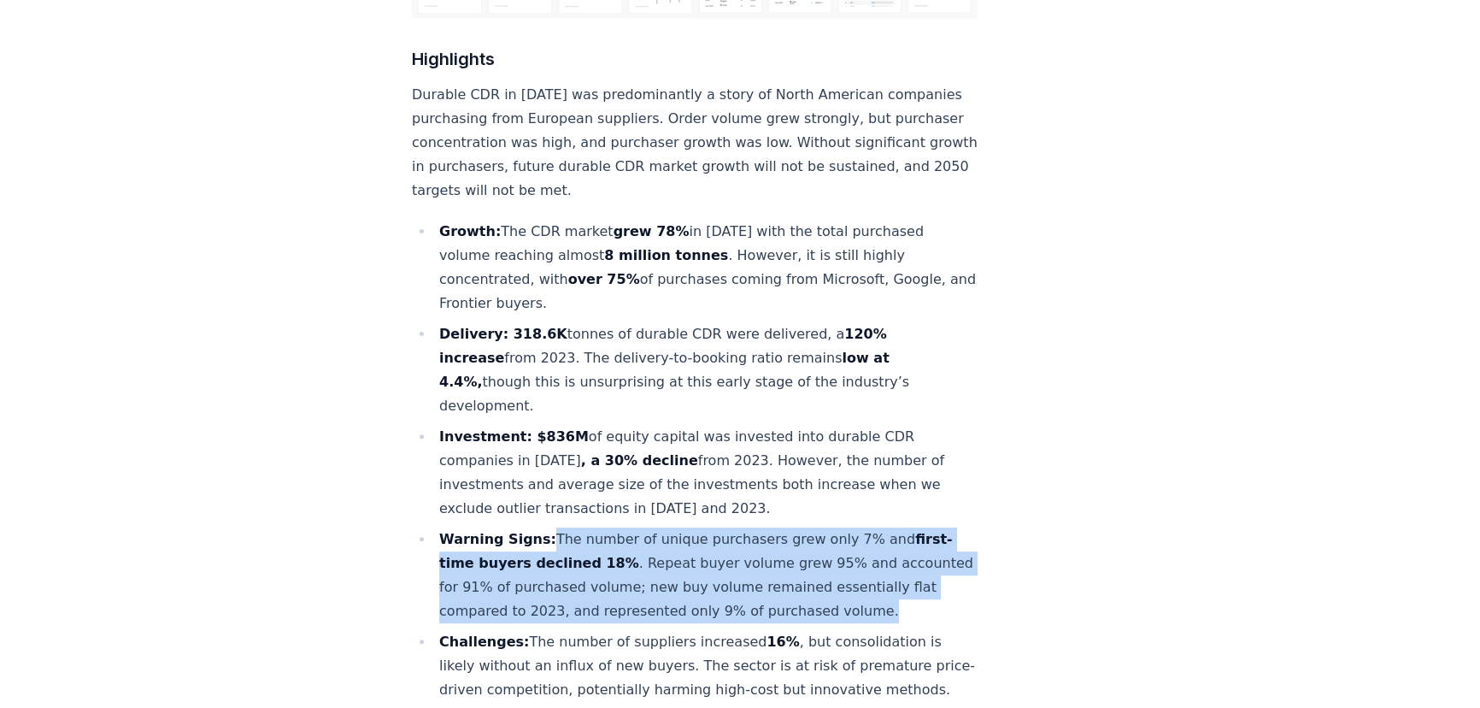
drag, startPoint x: 539, startPoint y: 458, endPoint x: 937, endPoint y: 551, distance: 408.1
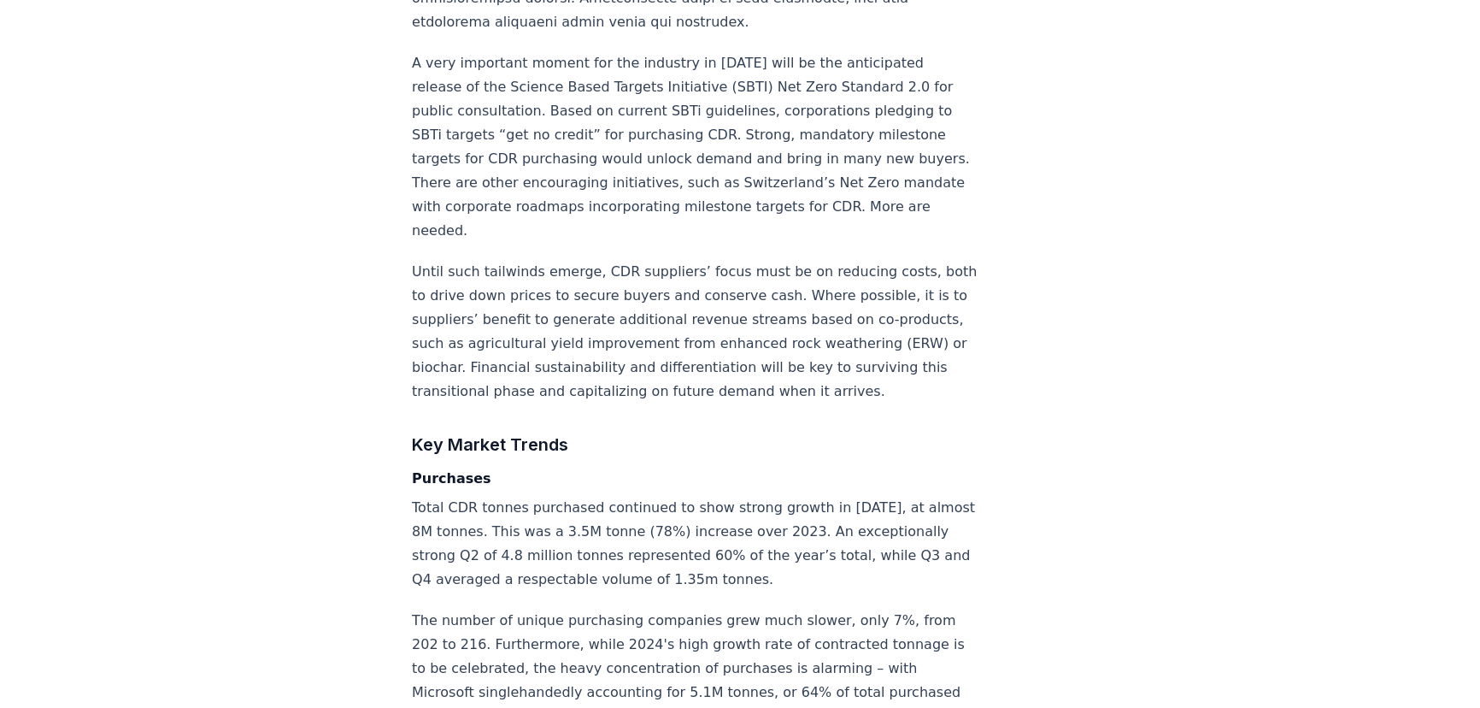
scroll to position [0, 0]
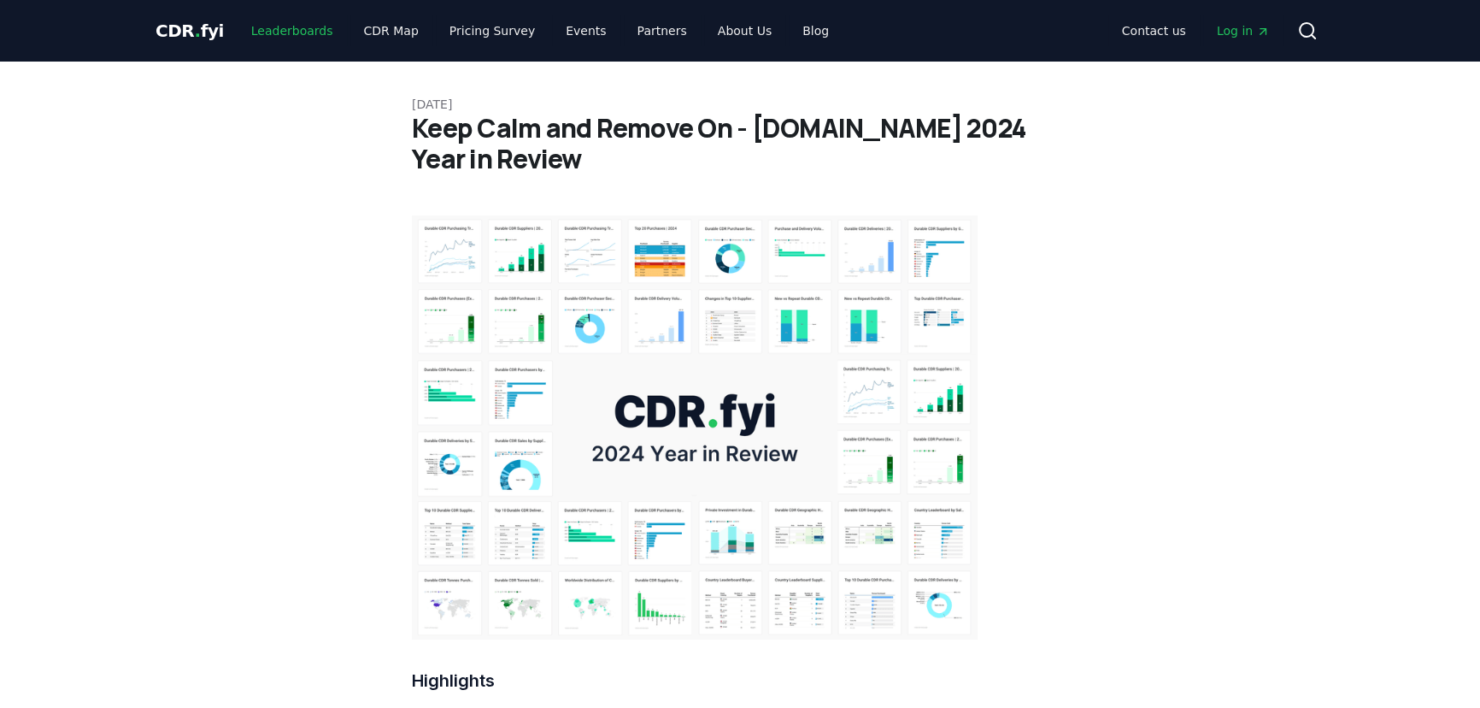
click at [256, 32] on link "Leaderboards" at bounding box center [292, 30] width 109 height 31
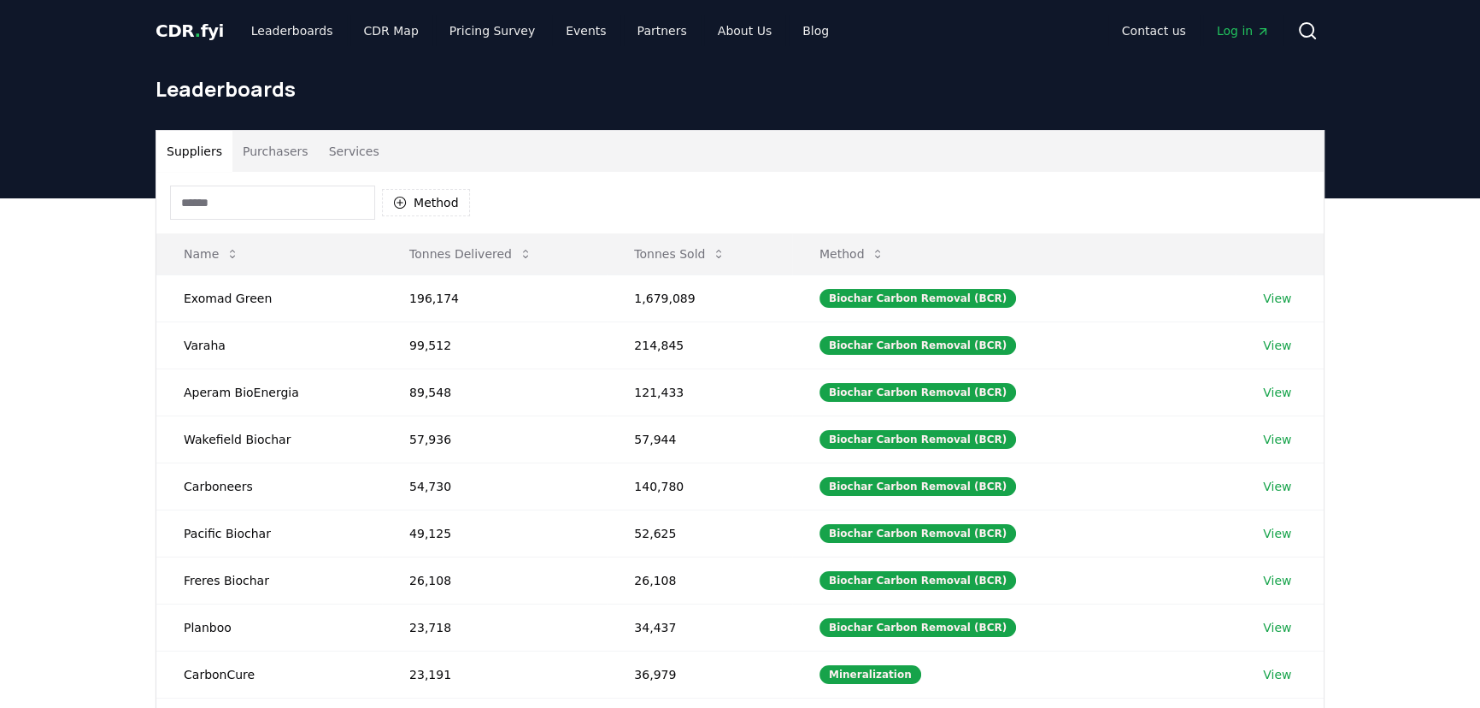
click at [184, 24] on span "CDR . fyi" at bounding box center [190, 31] width 68 height 21
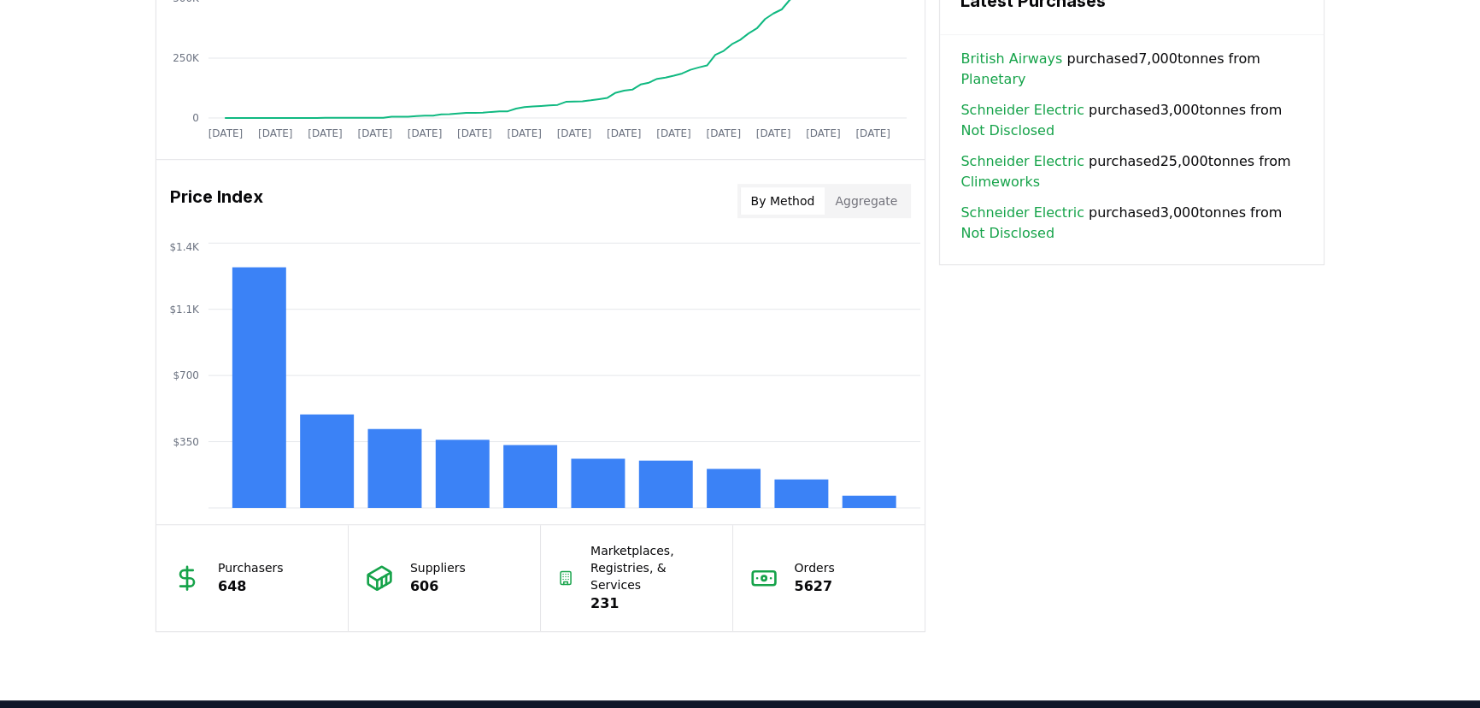
scroll to position [1320, 0]
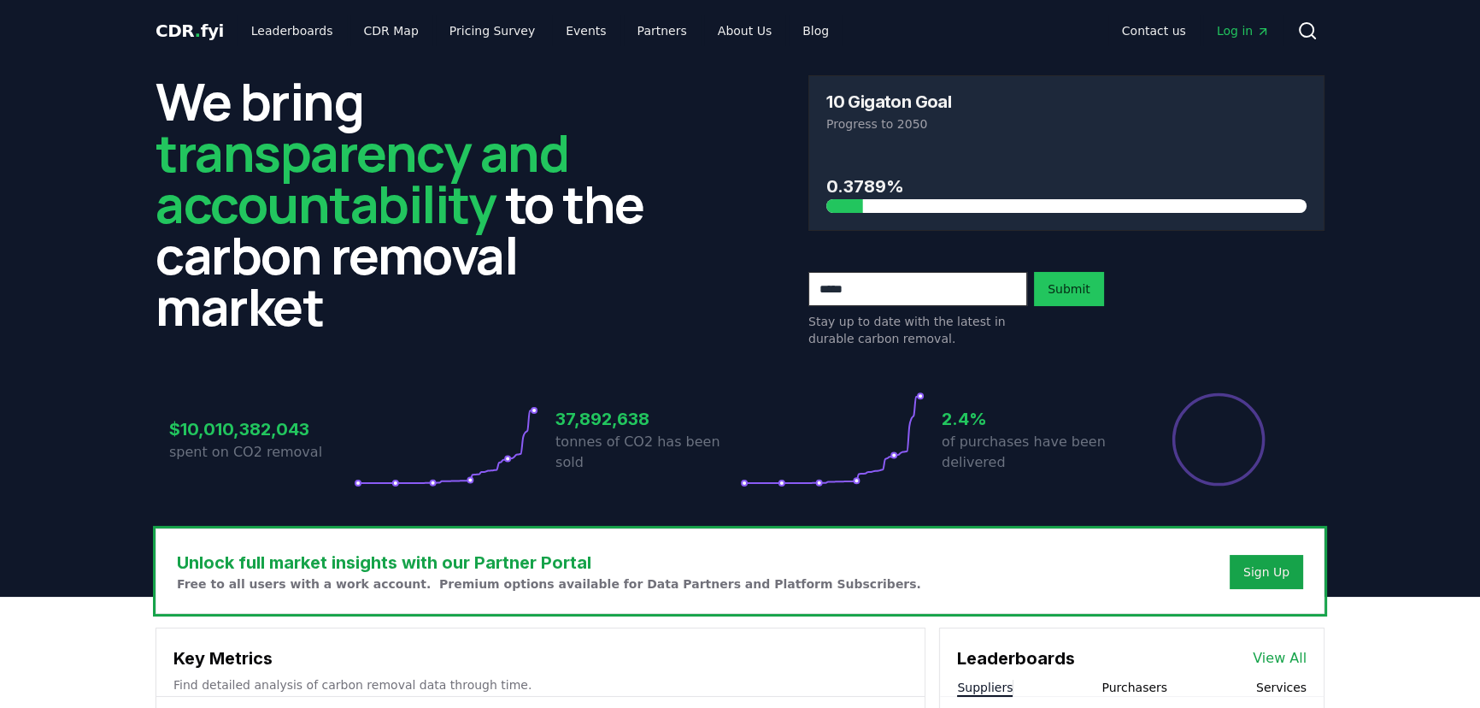
click at [1248, 20] on link "Log in" at bounding box center [1243, 30] width 80 height 31
click at [796, 32] on link "Blog" at bounding box center [816, 30] width 54 height 31
click at [789, 26] on link "Blog" at bounding box center [816, 30] width 54 height 31
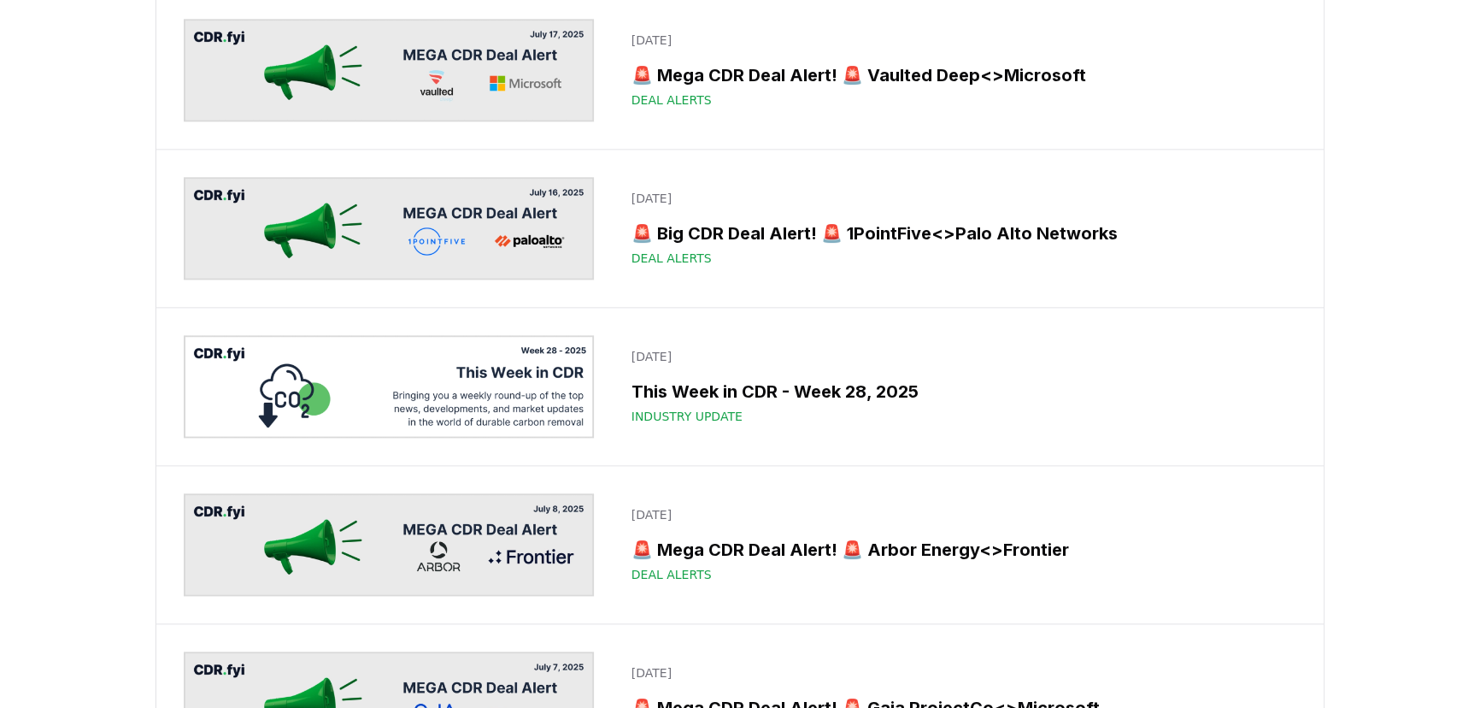
scroll to position [2641, 0]
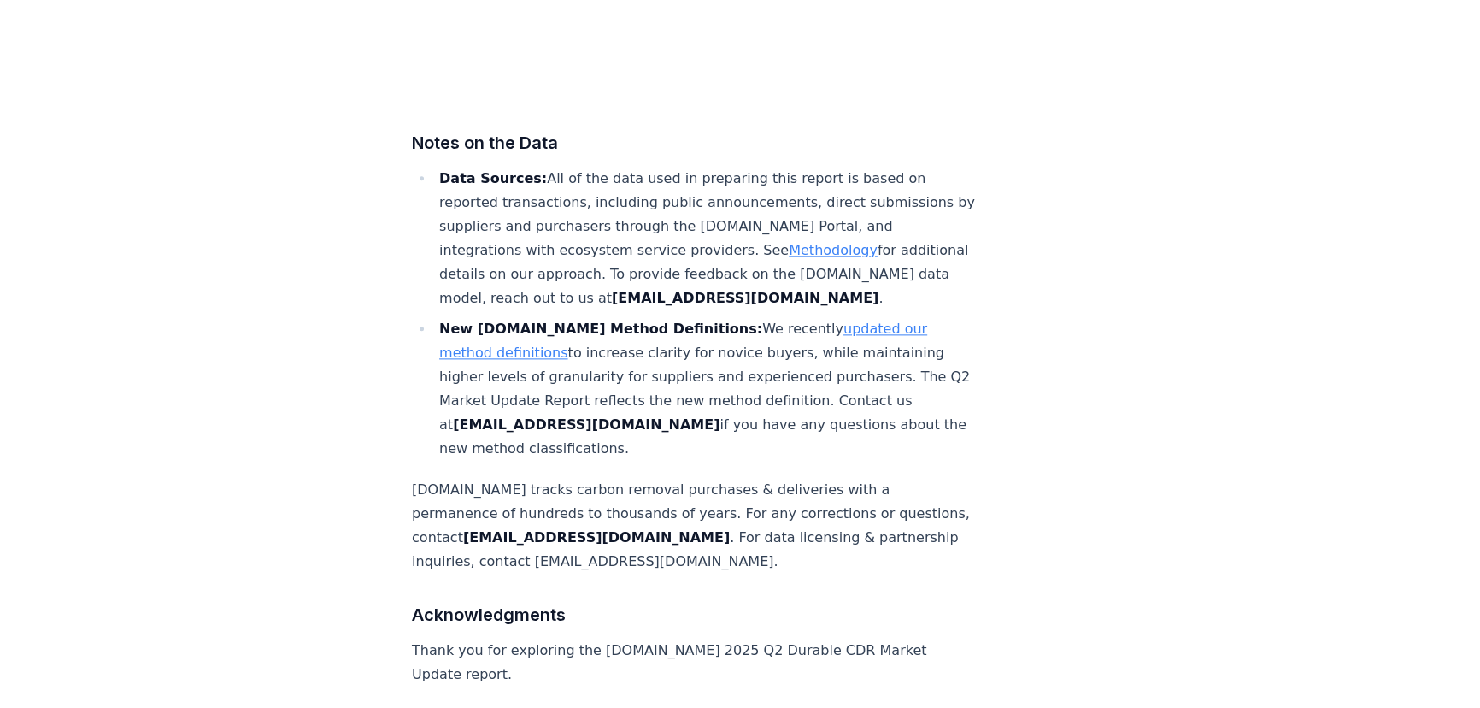
scroll to position [11186, 0]
